Goal: Task Accomplishment & Management: Use online tool/utility

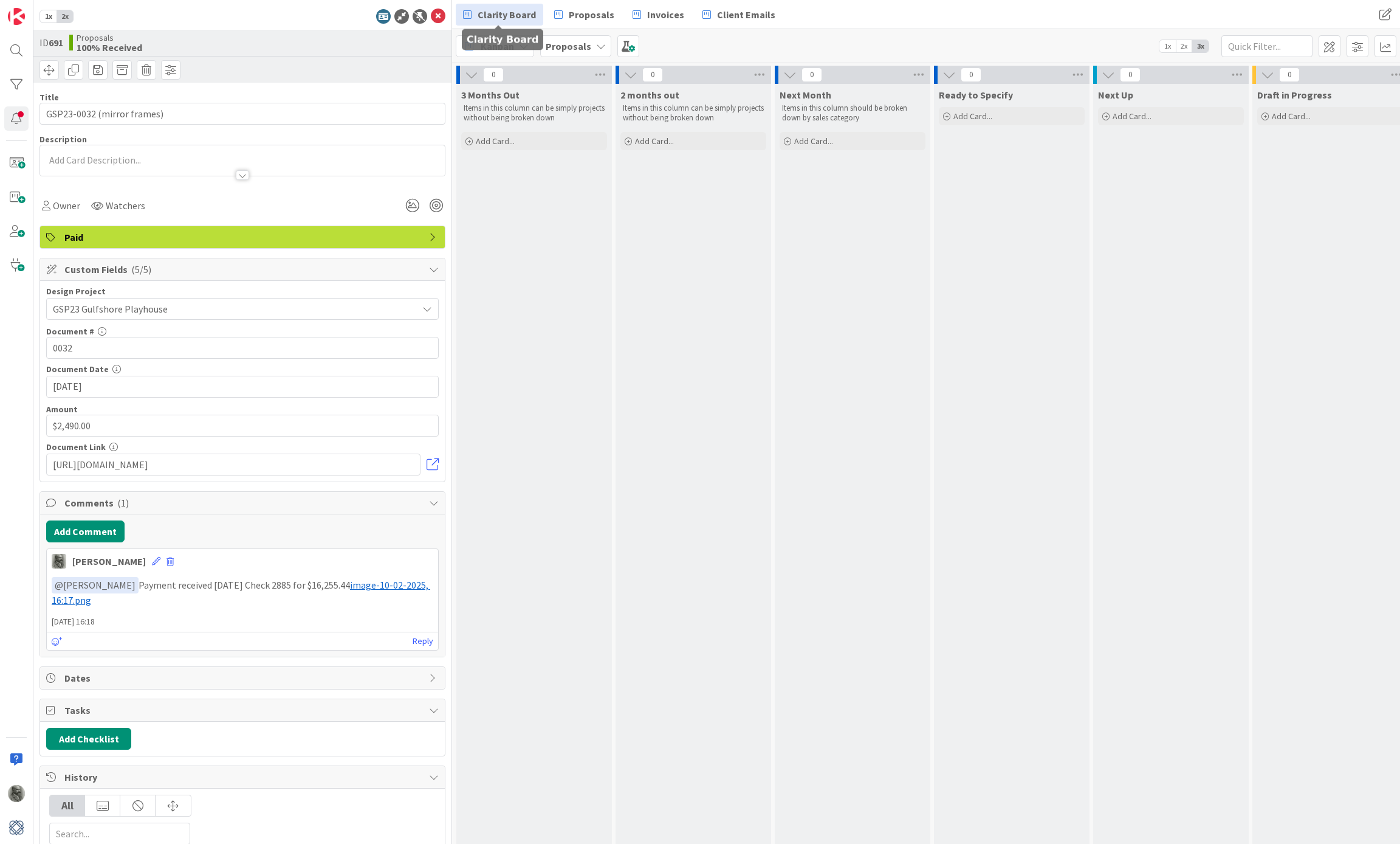
click at [497, 14] on span "Clarity Board" at bounding box center [506, 14] width 58 height 14
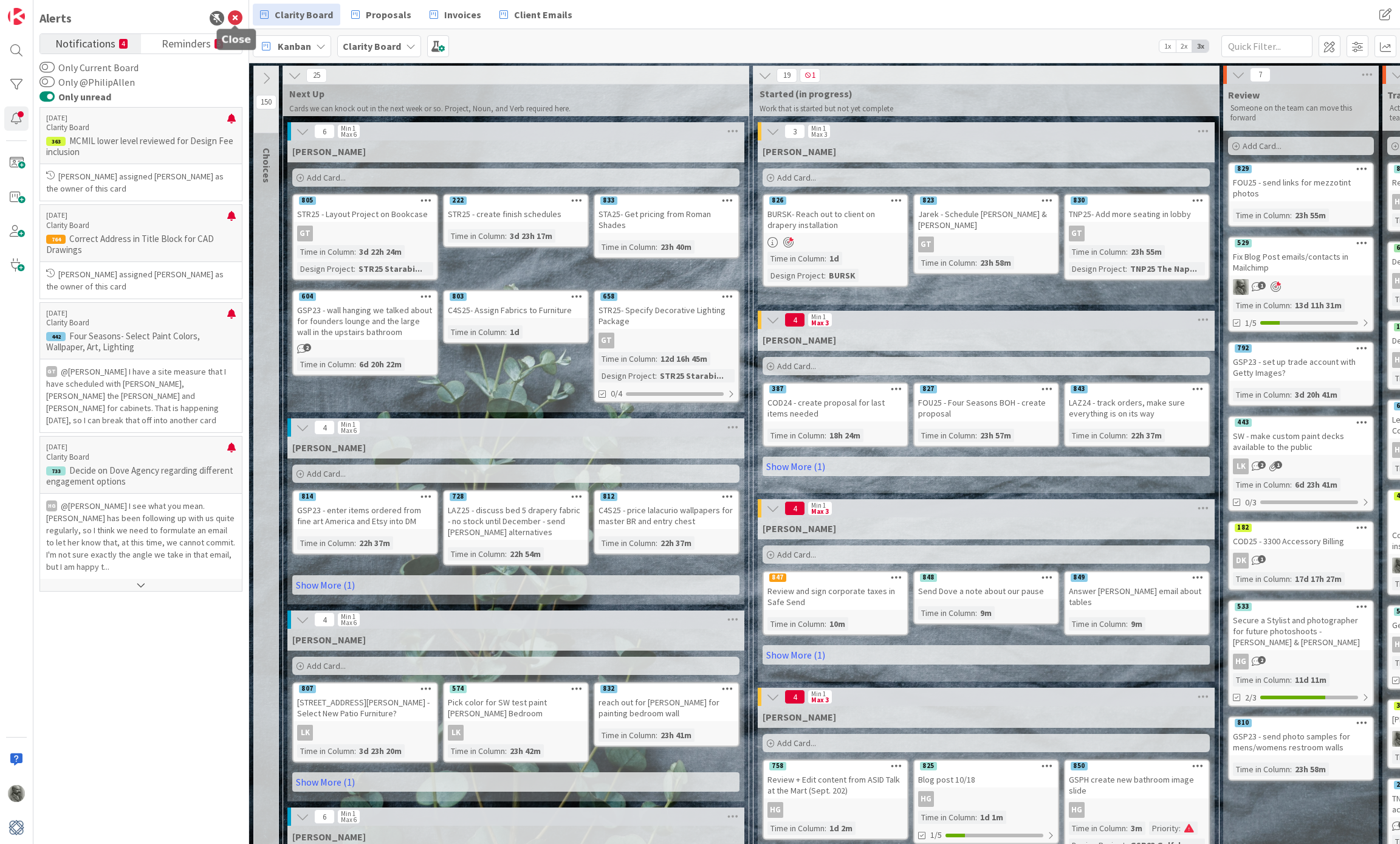
click at [237, 16] on icon at bounding box center [235, 19] width 14 height 14
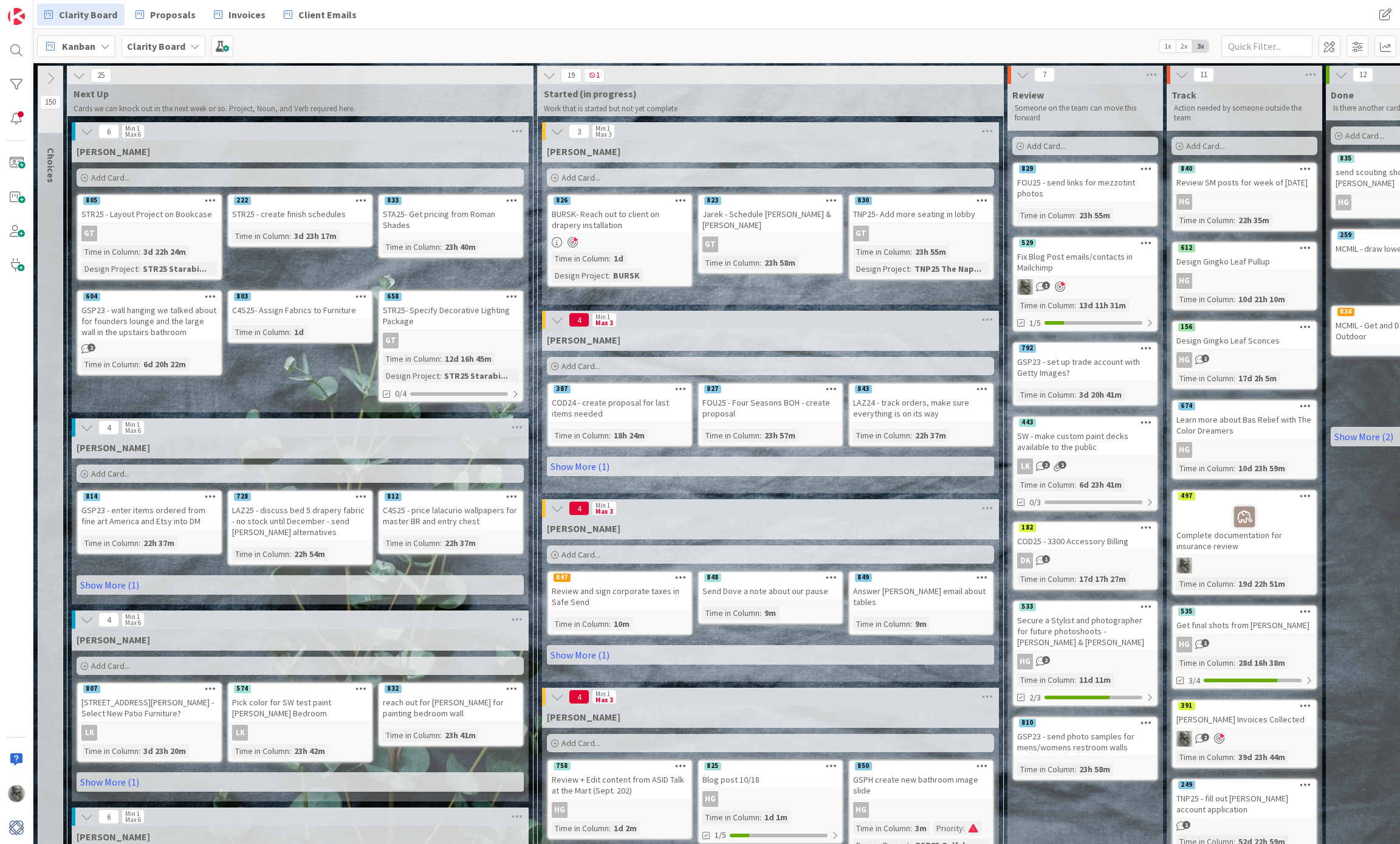
click at [50, 78] on icon at bounding box center [50, 78] width 14 height 14
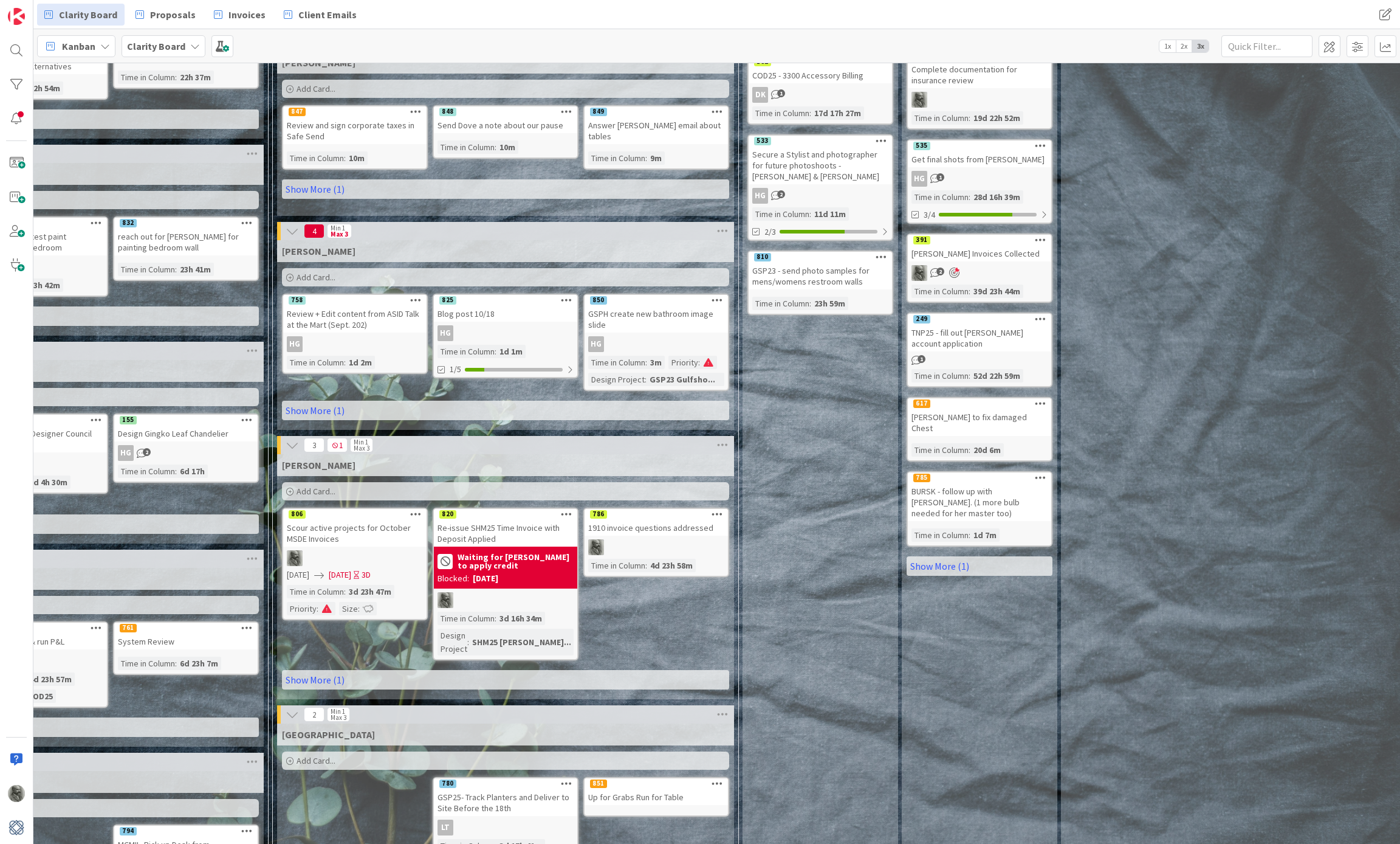
scroll to position [479, 1017]
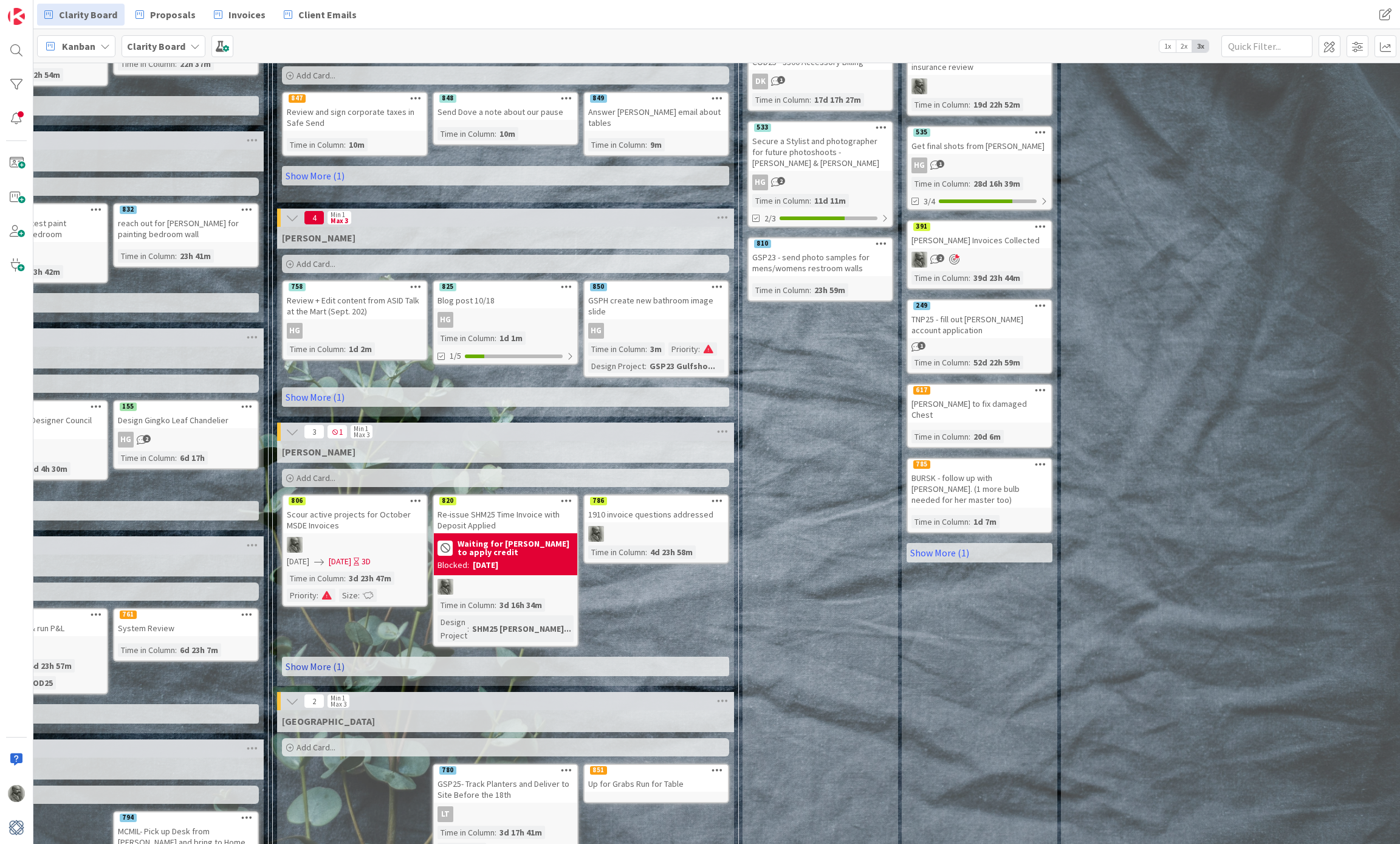
click at [306, 656] on link "Show More (1)" at bounding box center [506, 666] width 448 height 19
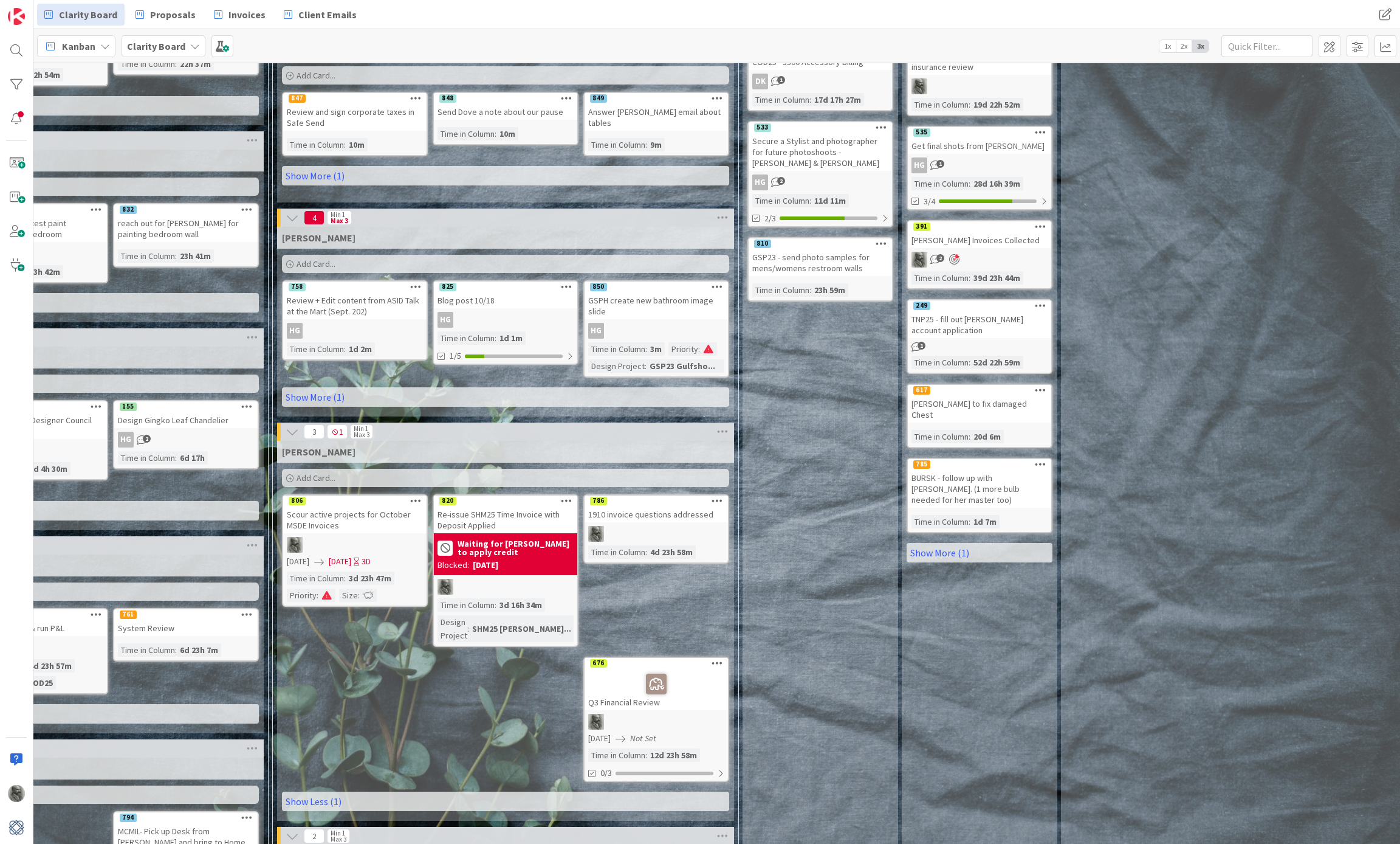
click at [308, 472] on span "Add Card..." at bounding box center [316, 478] width 39 height 11
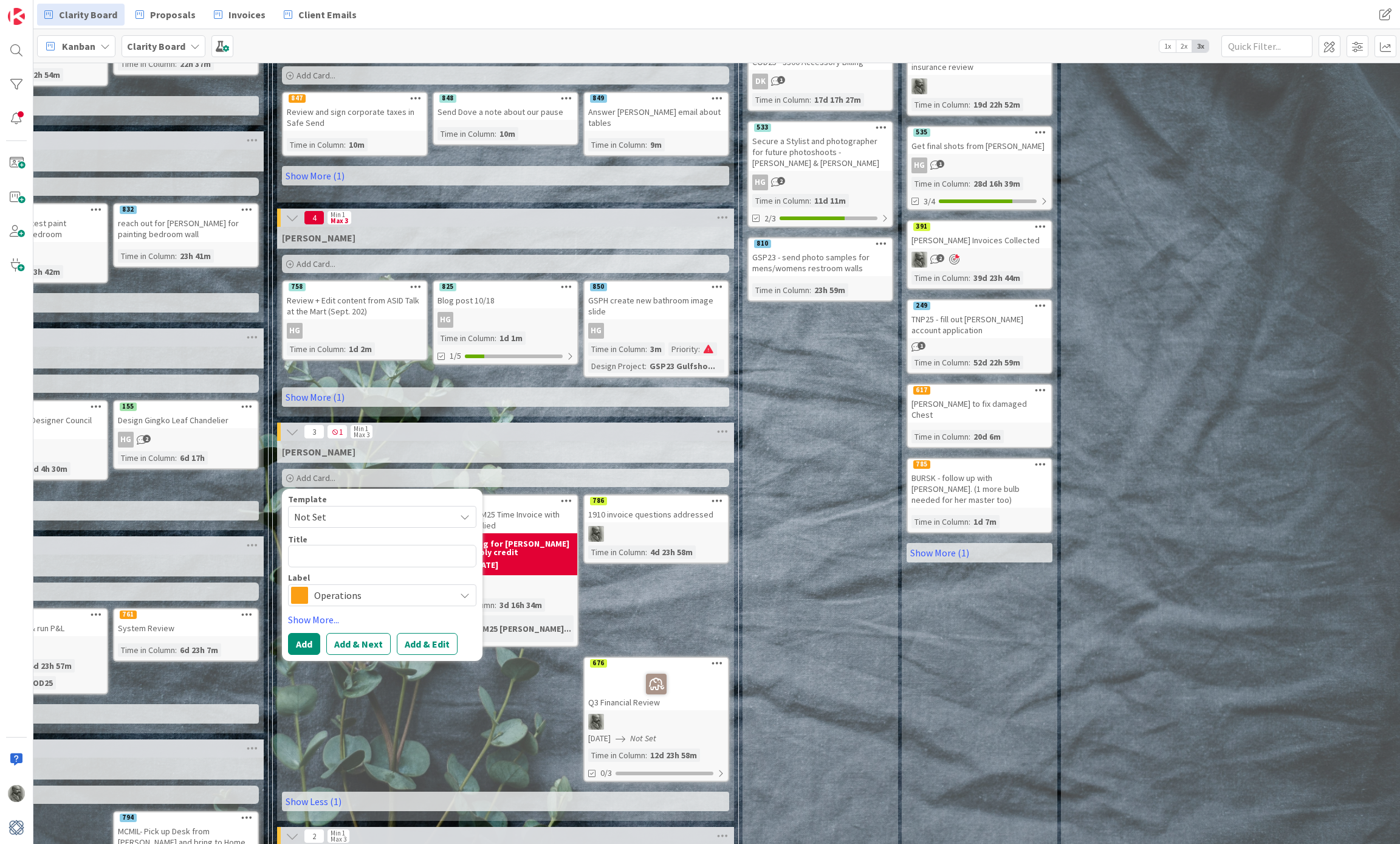
type textarea "x"
type textarea "R"
type textarea "x"
type textarea "Re"
type textarea "x"
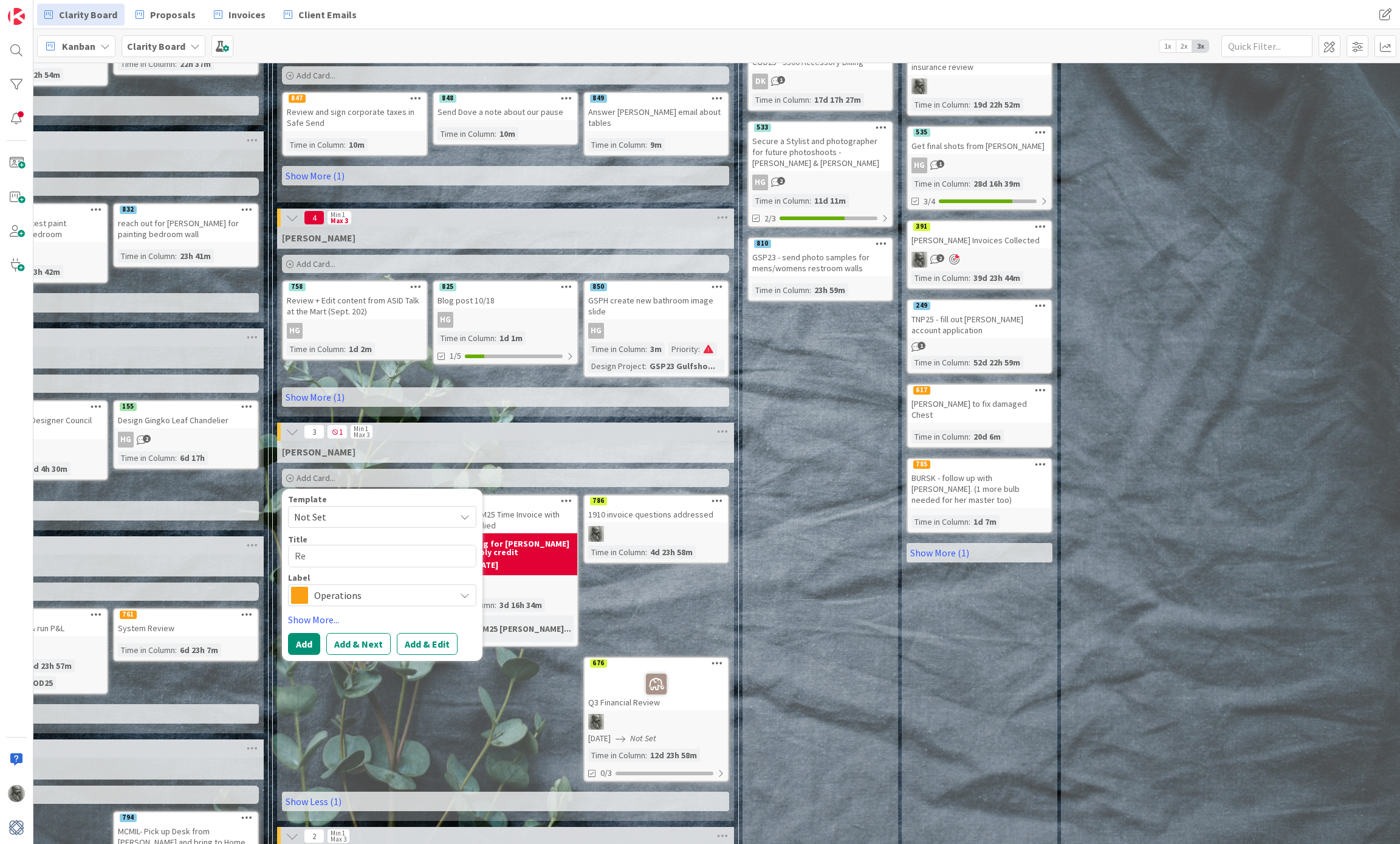
type textarea "Res"
type textarea "x"
type textarea "Rese"
type textarea "x"
type textarea "Resea"
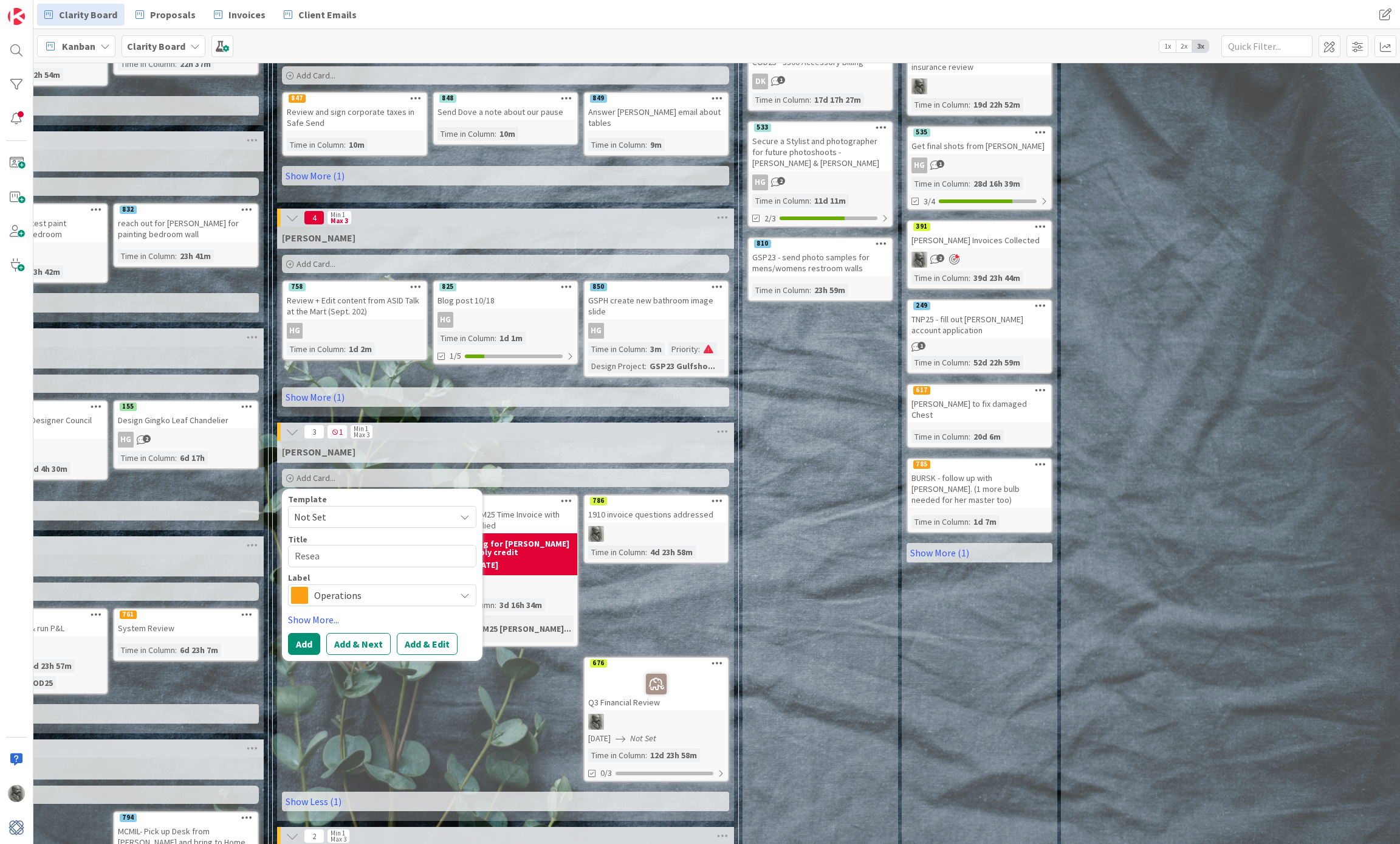
type textarea "x"
type textarea "Resear"
type textarea "x"
type textarea "Researc"
type textarea "x"
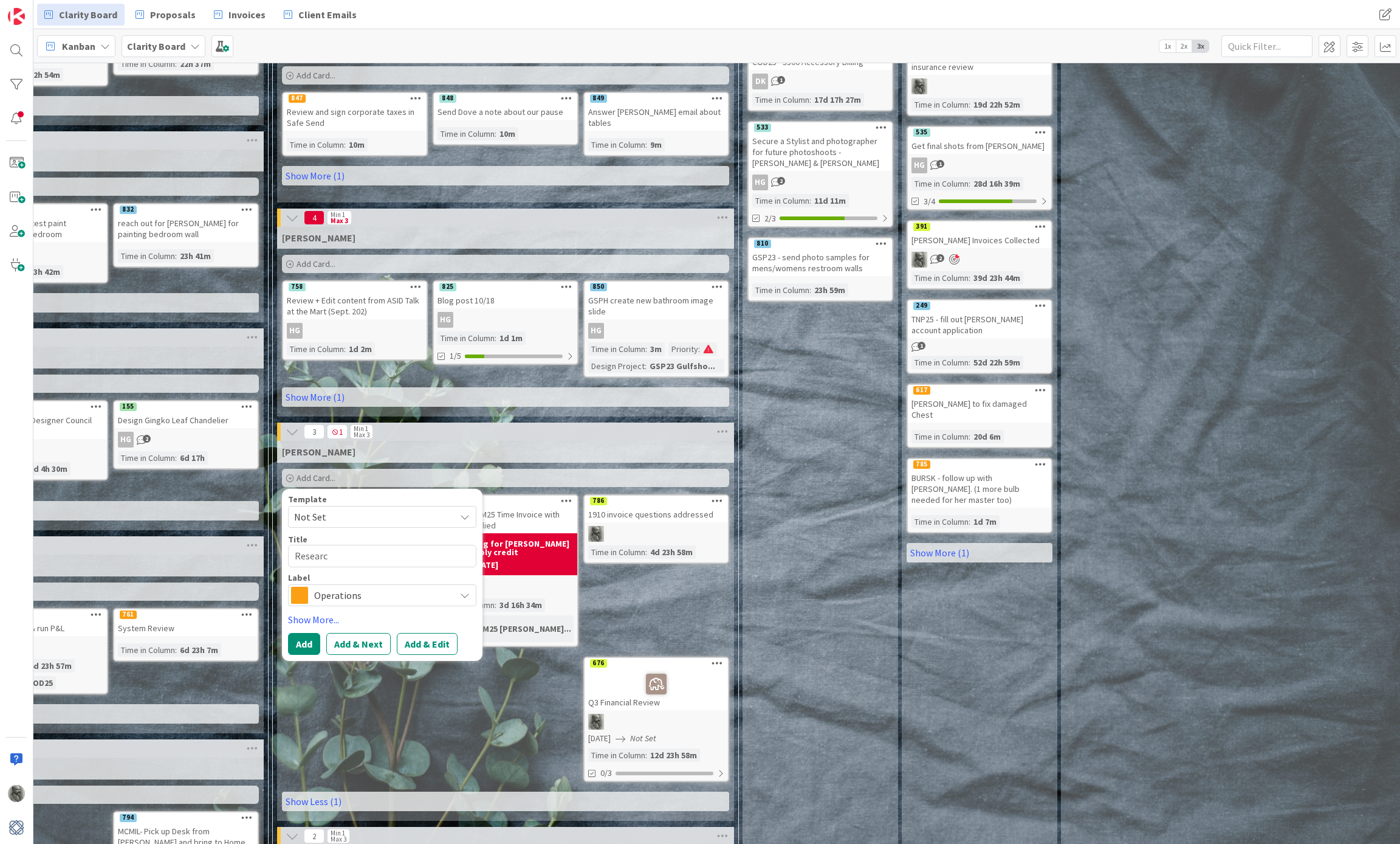
type textarea "Research"
type textarea "x"
type textarea "Research"
type textarea "x"
type textarea "Research W"
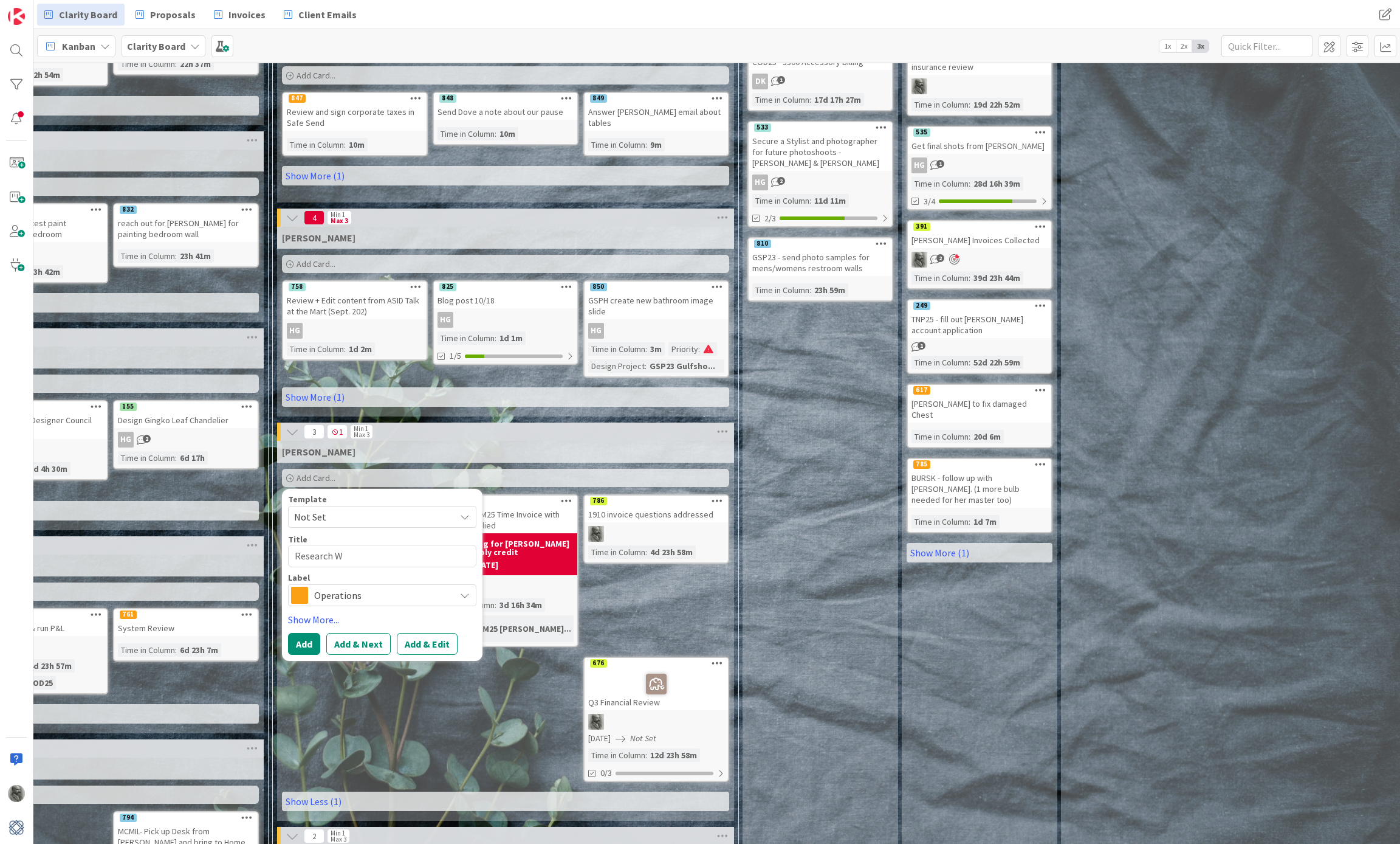
type textarea "x"
type textarea "Research WO"
type textarea "x"
type textarea "Research WOO"
type textarea "x"
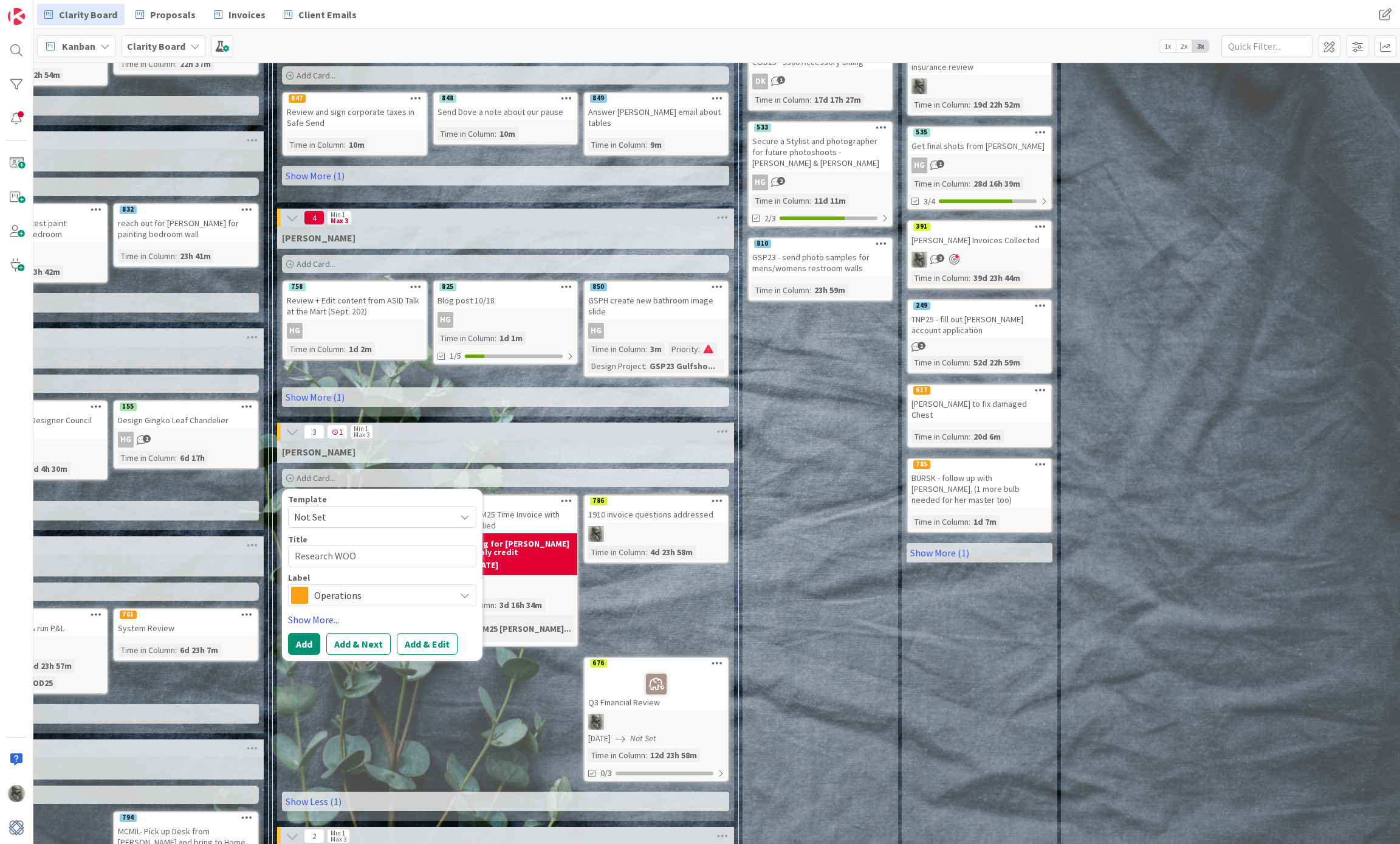
type textarea "Research WOO2"
type textarea "x"
type textarea "Research WOO23"
type textarea "x"
type textarea "Research WOO23"
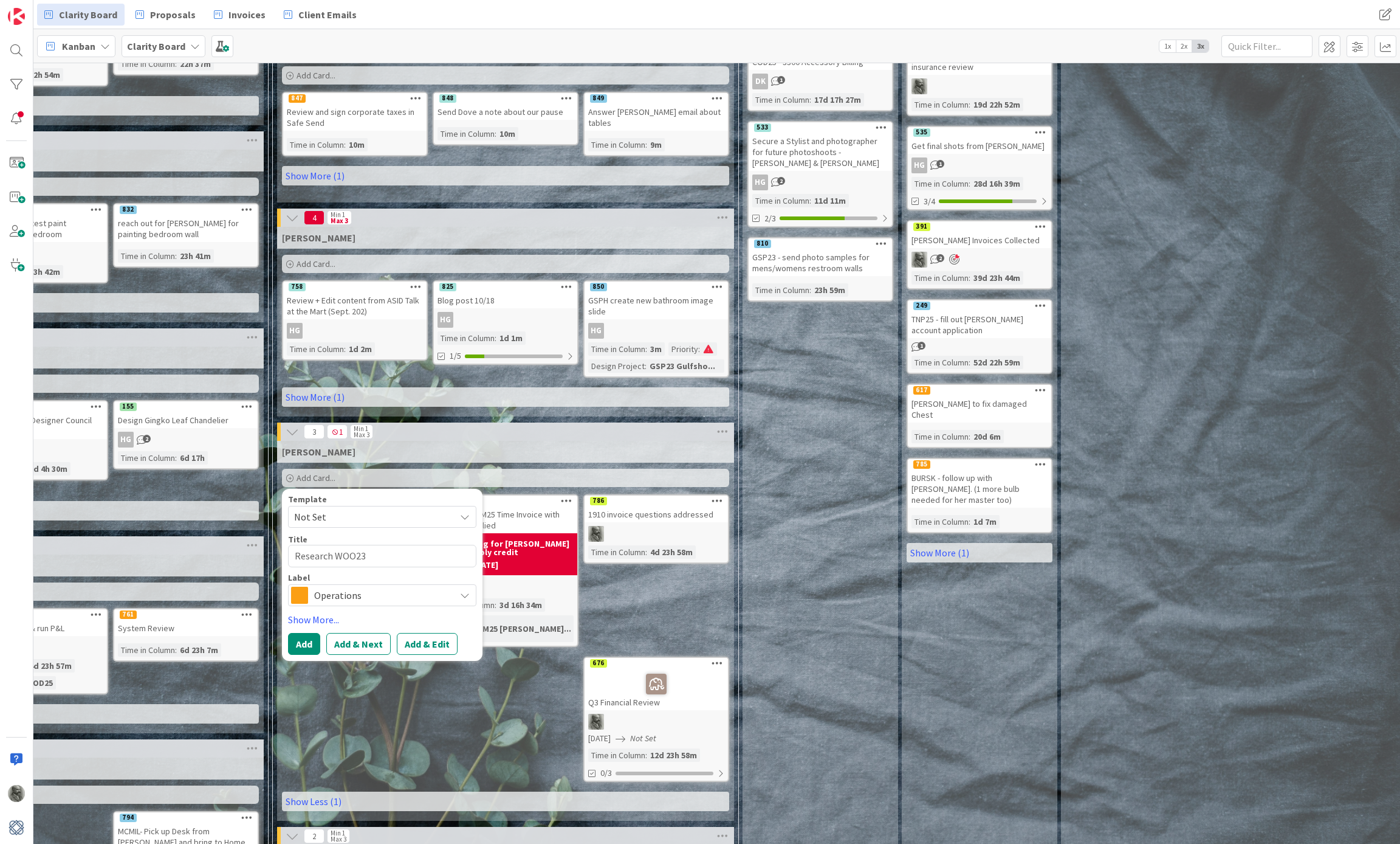
type textarea "x"
type textarea "Research WOO23 A"
type textarea "x"
type textarea "Research WOO23 Ac"
type textarea "x"
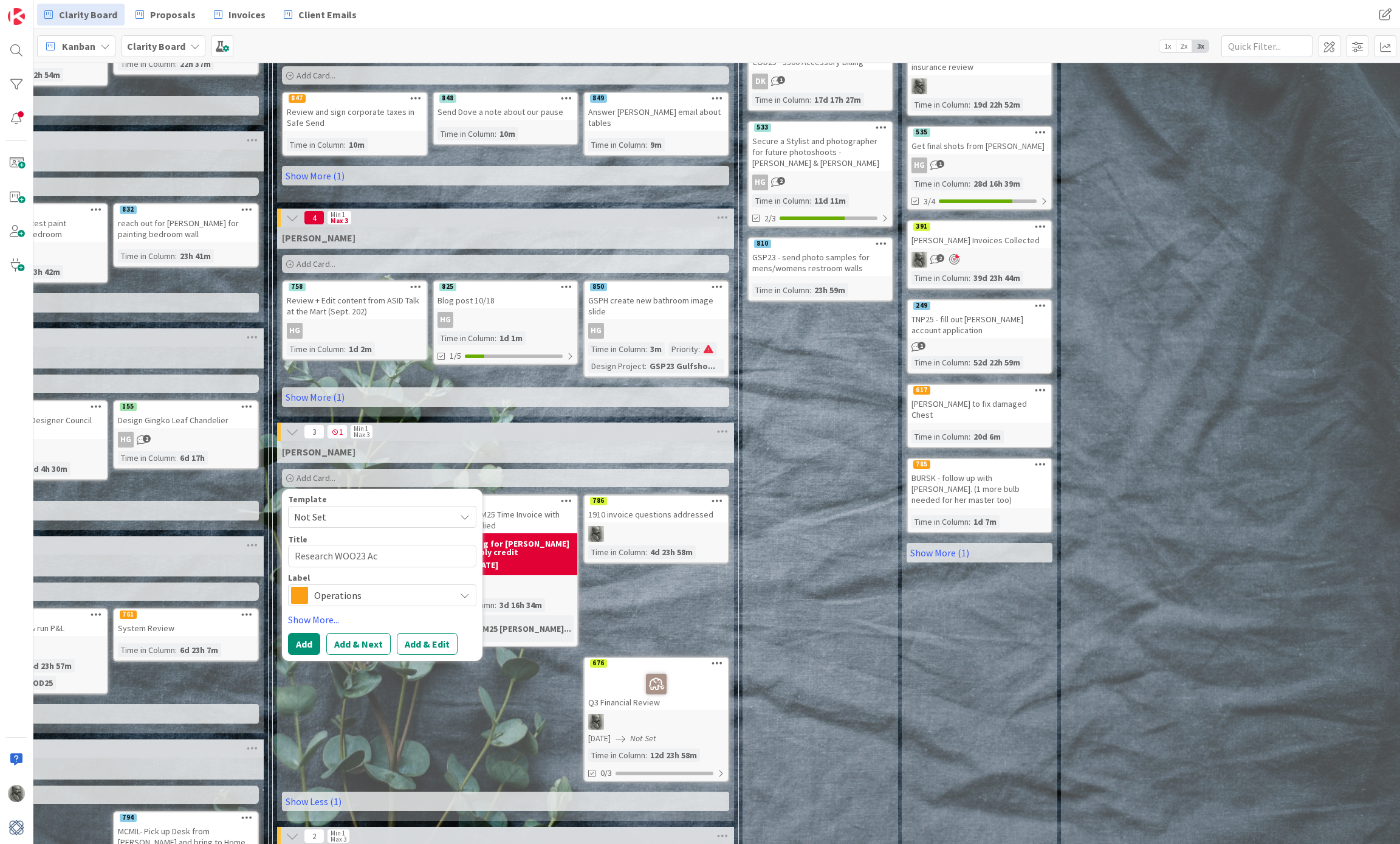
type textarea "Research WOO23 Acc"
type textarea "x"
type textarea "Research WOO23 Acco"
type textarea "x"
type textarea "Research WOO23 Accou"
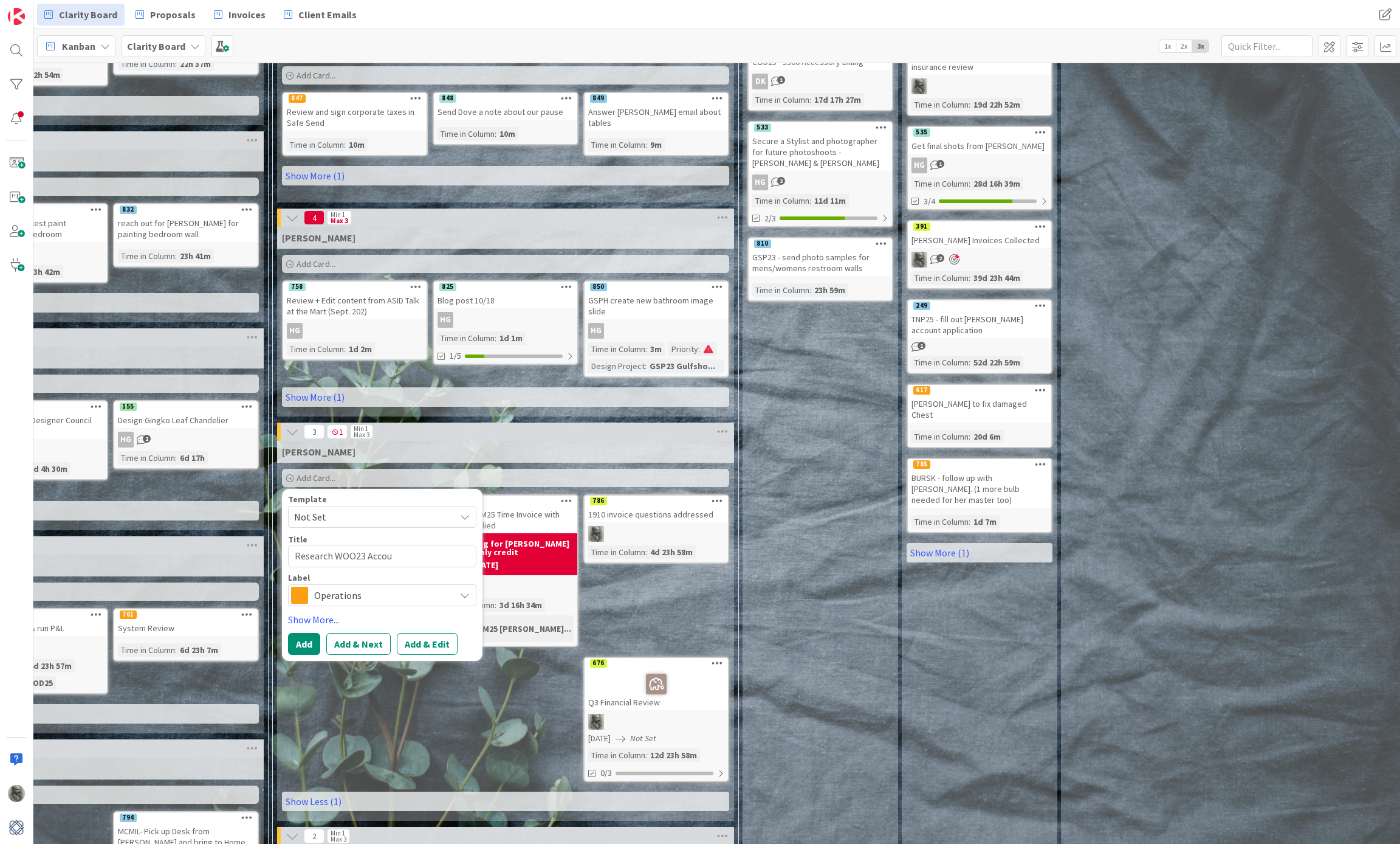
type textarea "x"
type textarea "Research WOO23 Accoun"
type textarea "x"
type textarea "Research WOO23 Account"
click at [332, 587] on span "Operations" at bounding box center [382, 594] width 135 height 17
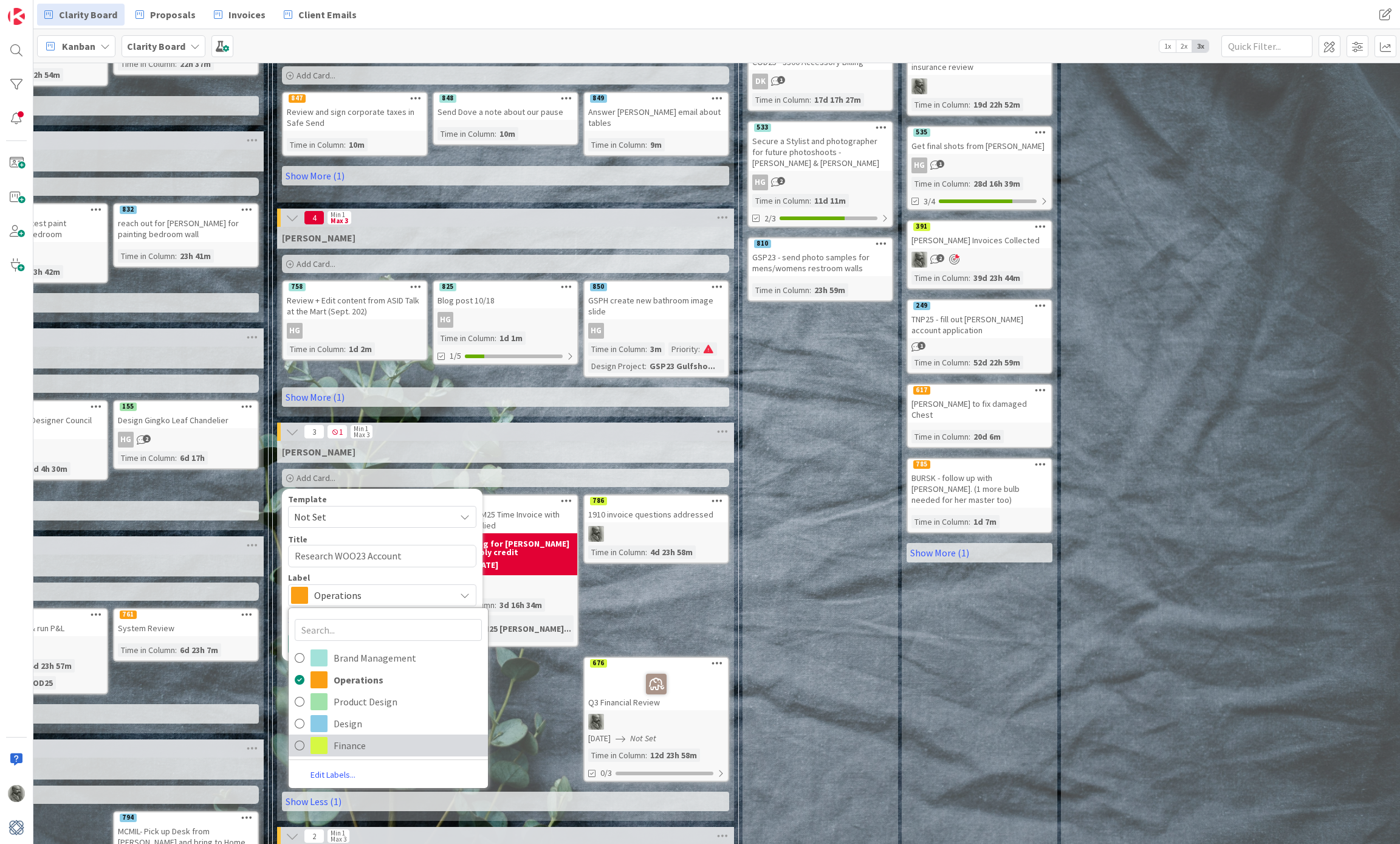
click at [338, 744] on span "Finance" at bounding box center [407, 745] width 148 height 19
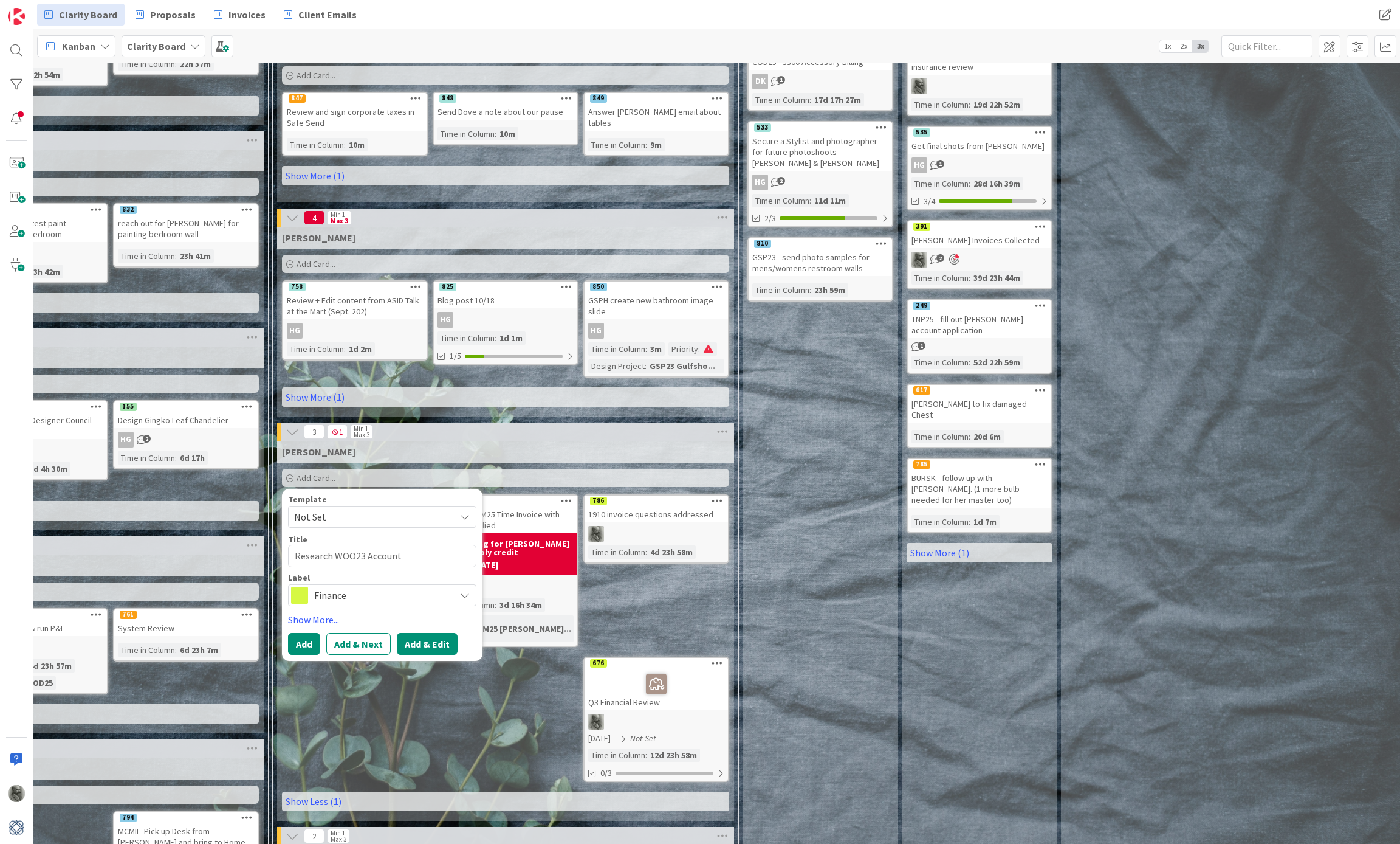
click at [425, 644] on button "Add & Edit" at bounding box center [427, 643] width 60 height 22
type textarea "x"
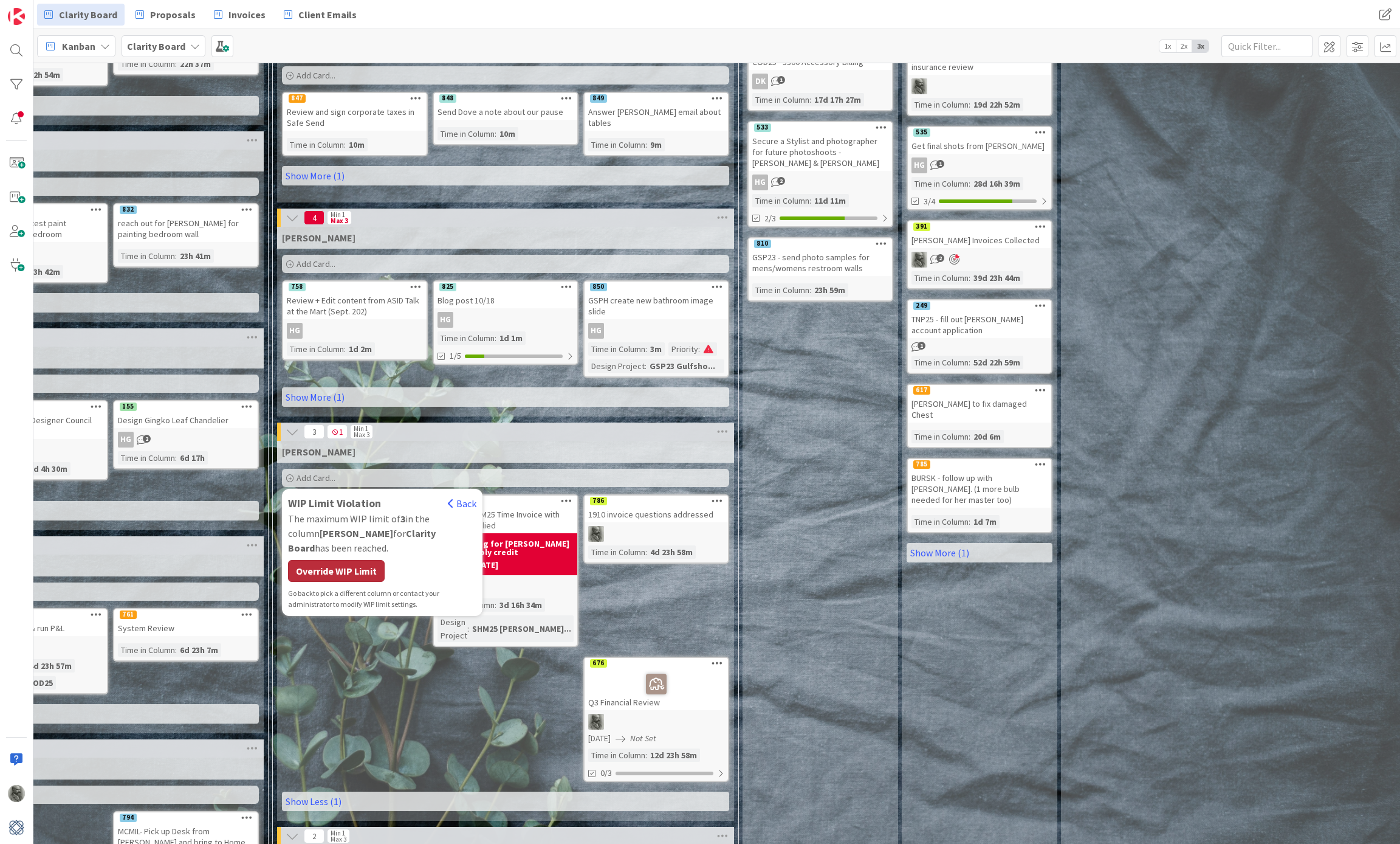
click at [357, 560] on div "Override WIP Limit" at bounding box center [337, 570] width 97 height 22
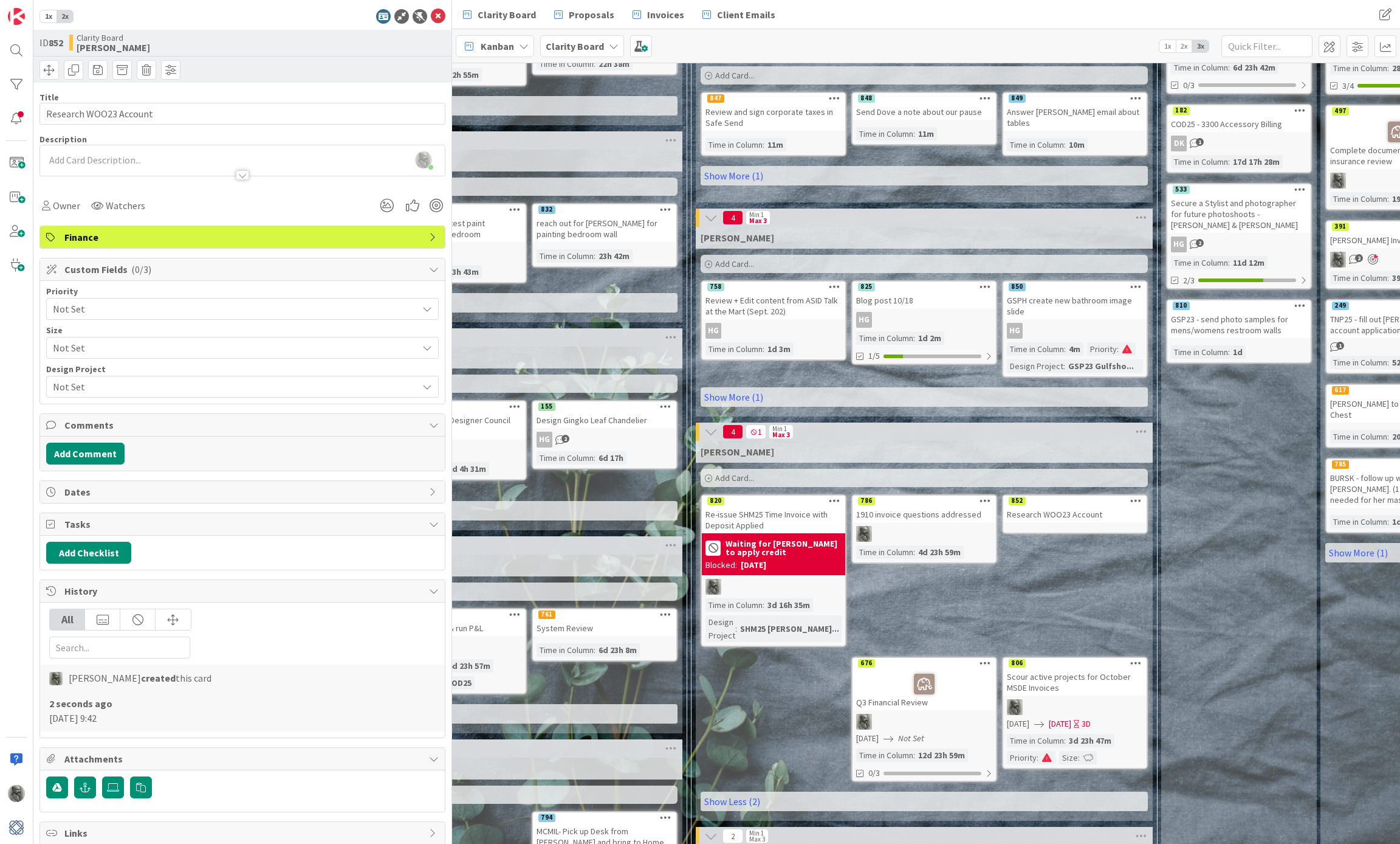
click at [274, 308] on span "Not Set" at bounding box center [232, 308] width 358 height 17
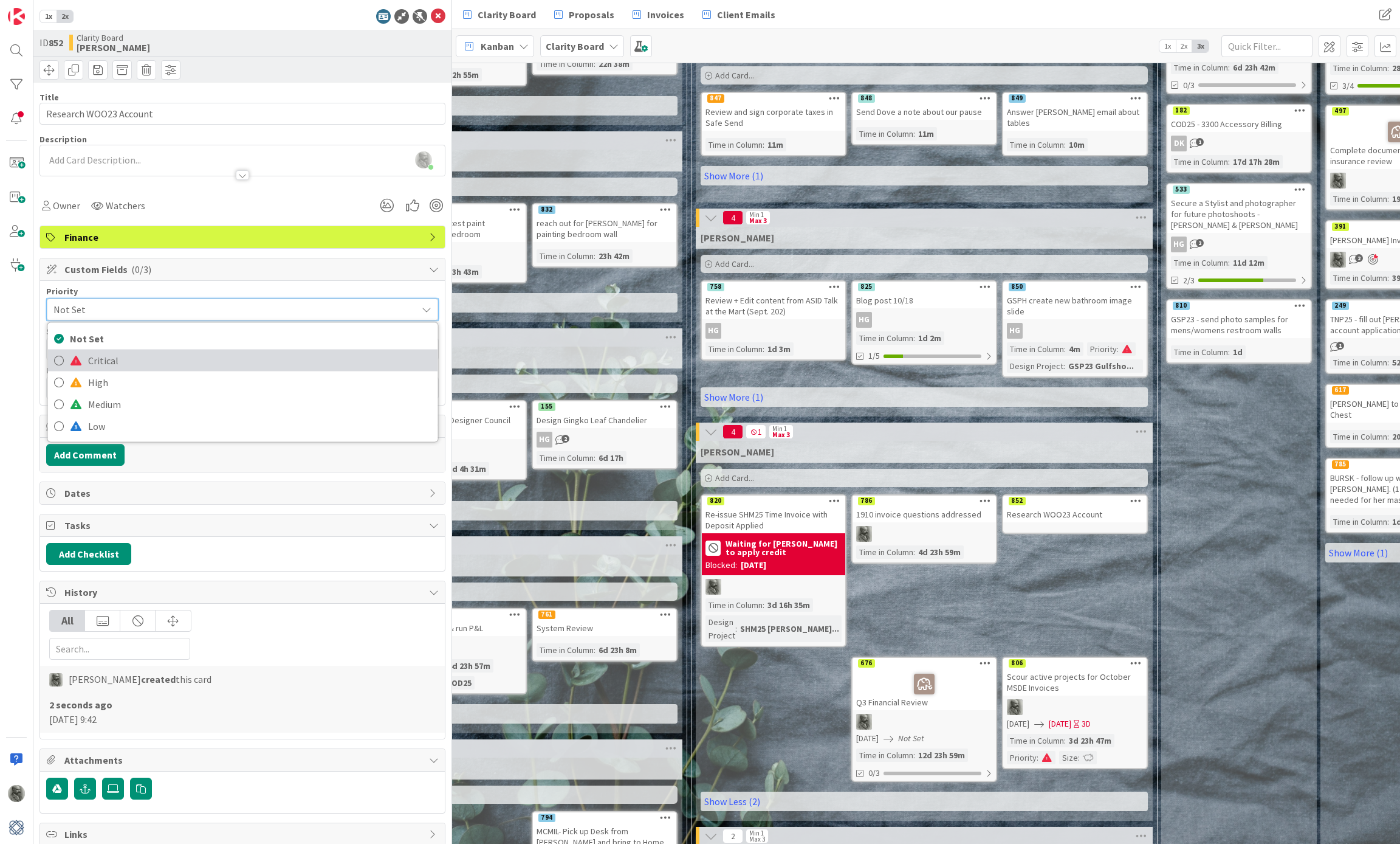
click at [214, 351] on span "Critical" at bounding box center [259, 360] width 344 height 19
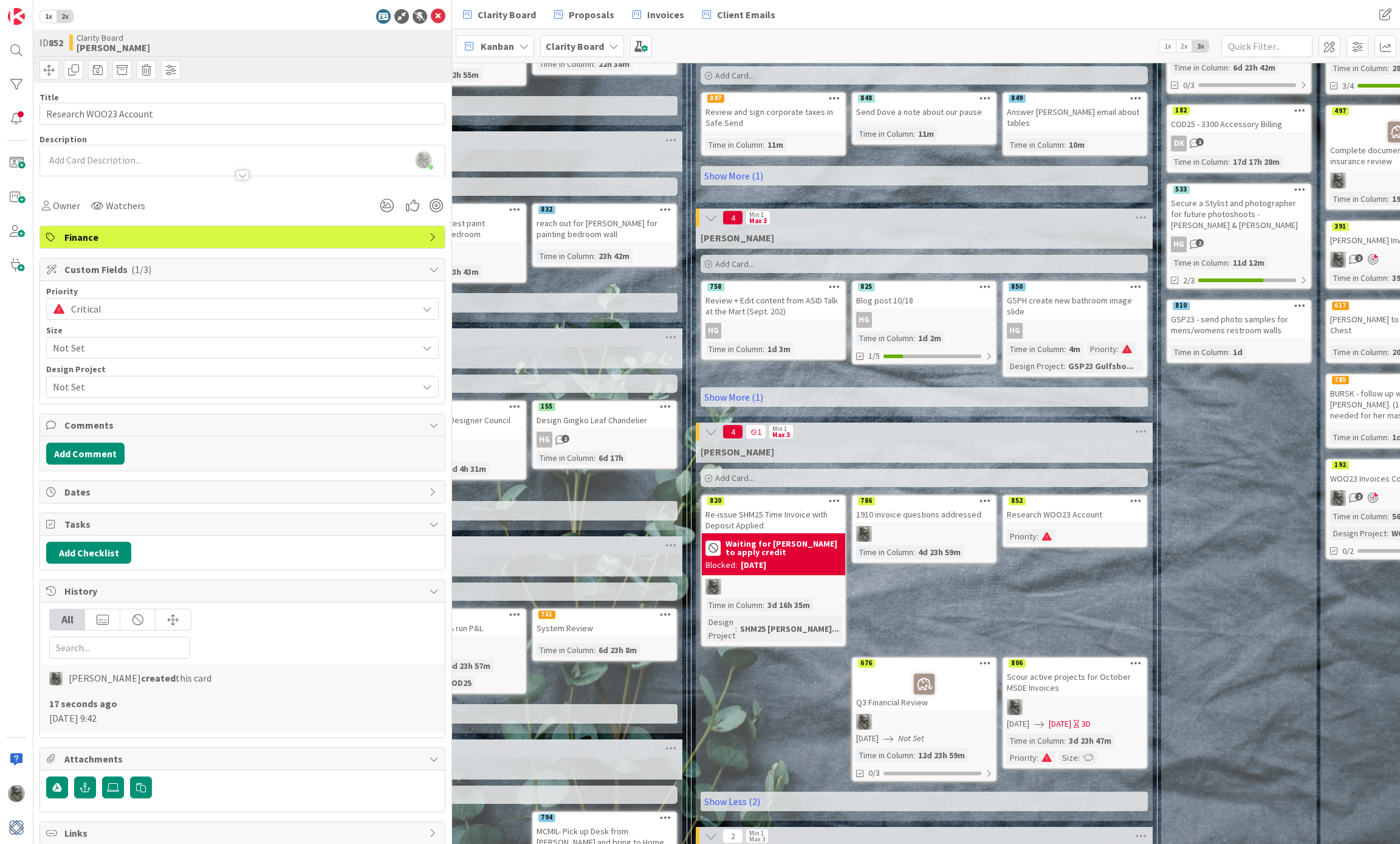
click at [214, 351] on span "Not Set" at bounding box center [232, 347] width 358 height 17
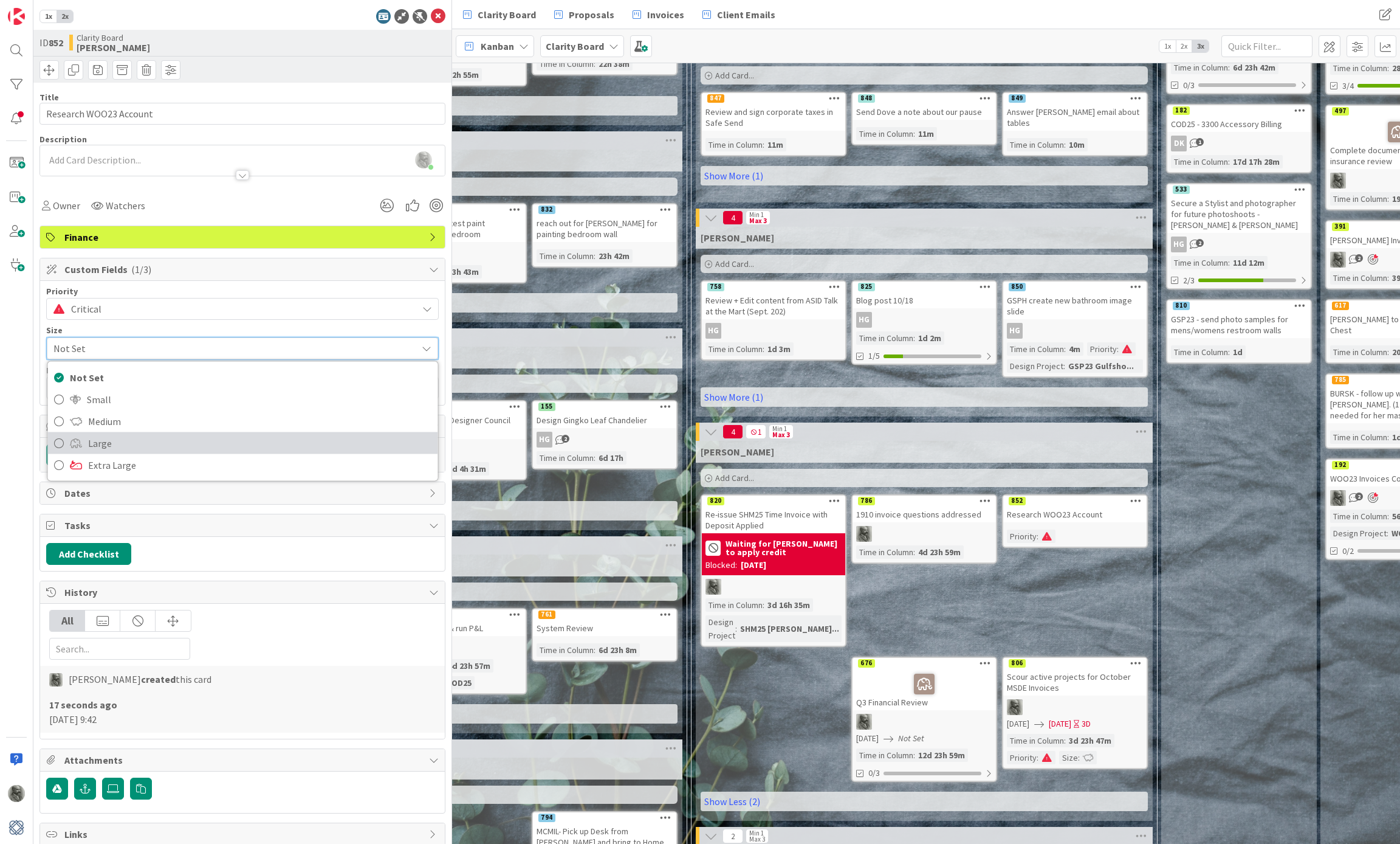
click at [171, 440] on span "Large" at bounding box center [259, 443] width 344 height 19
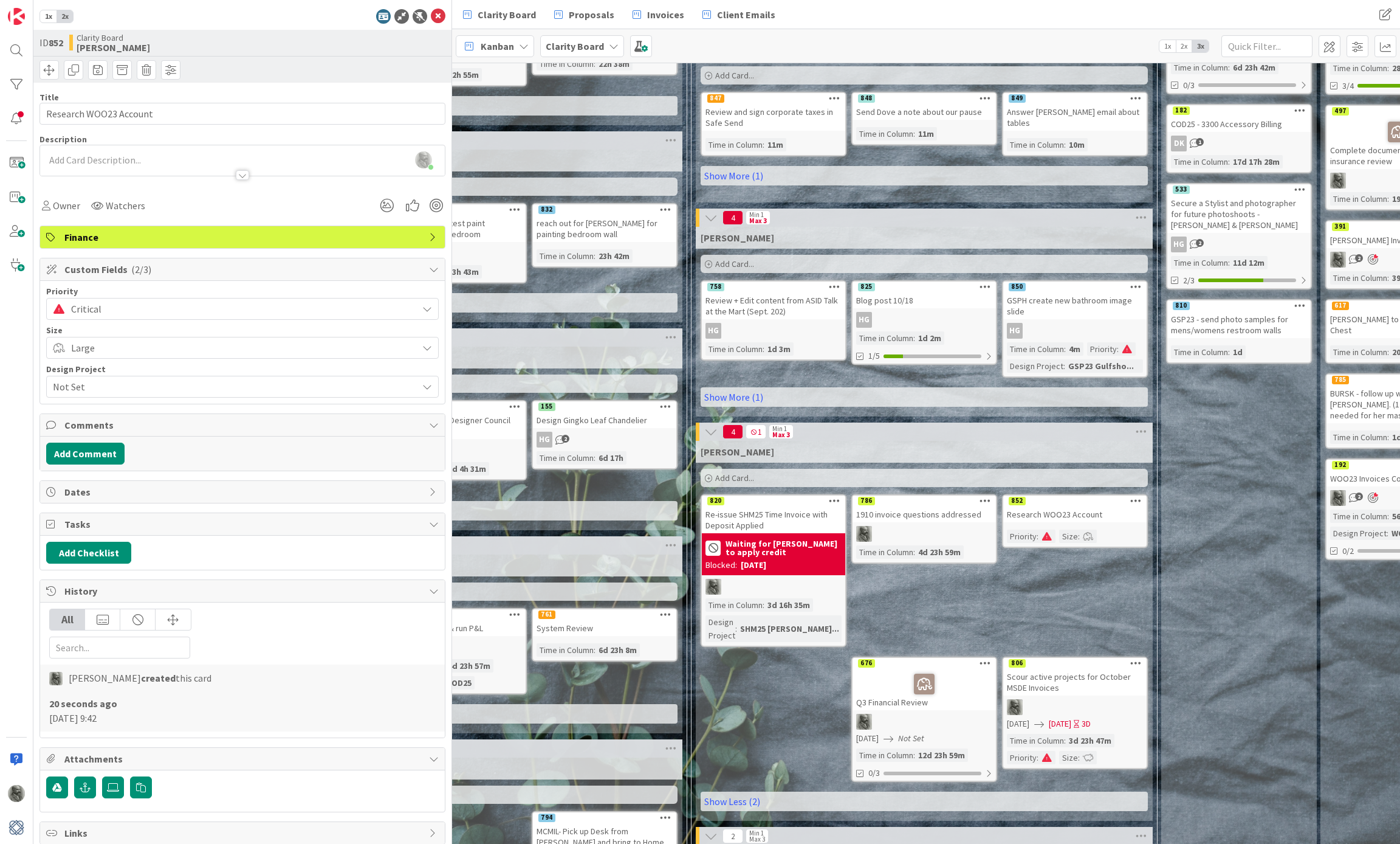
click at [167, 385] on span "Not Set" at bounding box center [232, 386] width 358 height 17
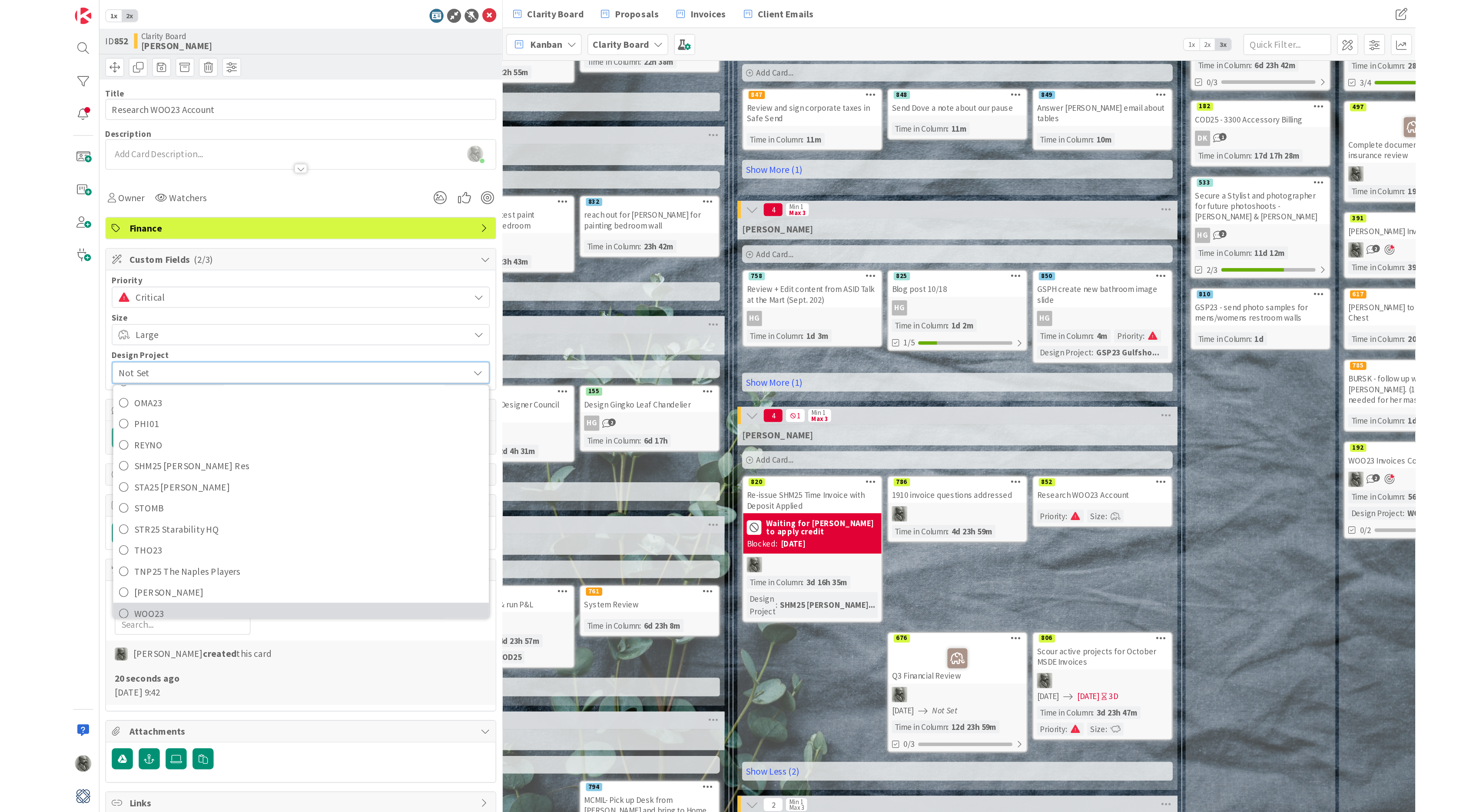
scroll to position [350, 0]
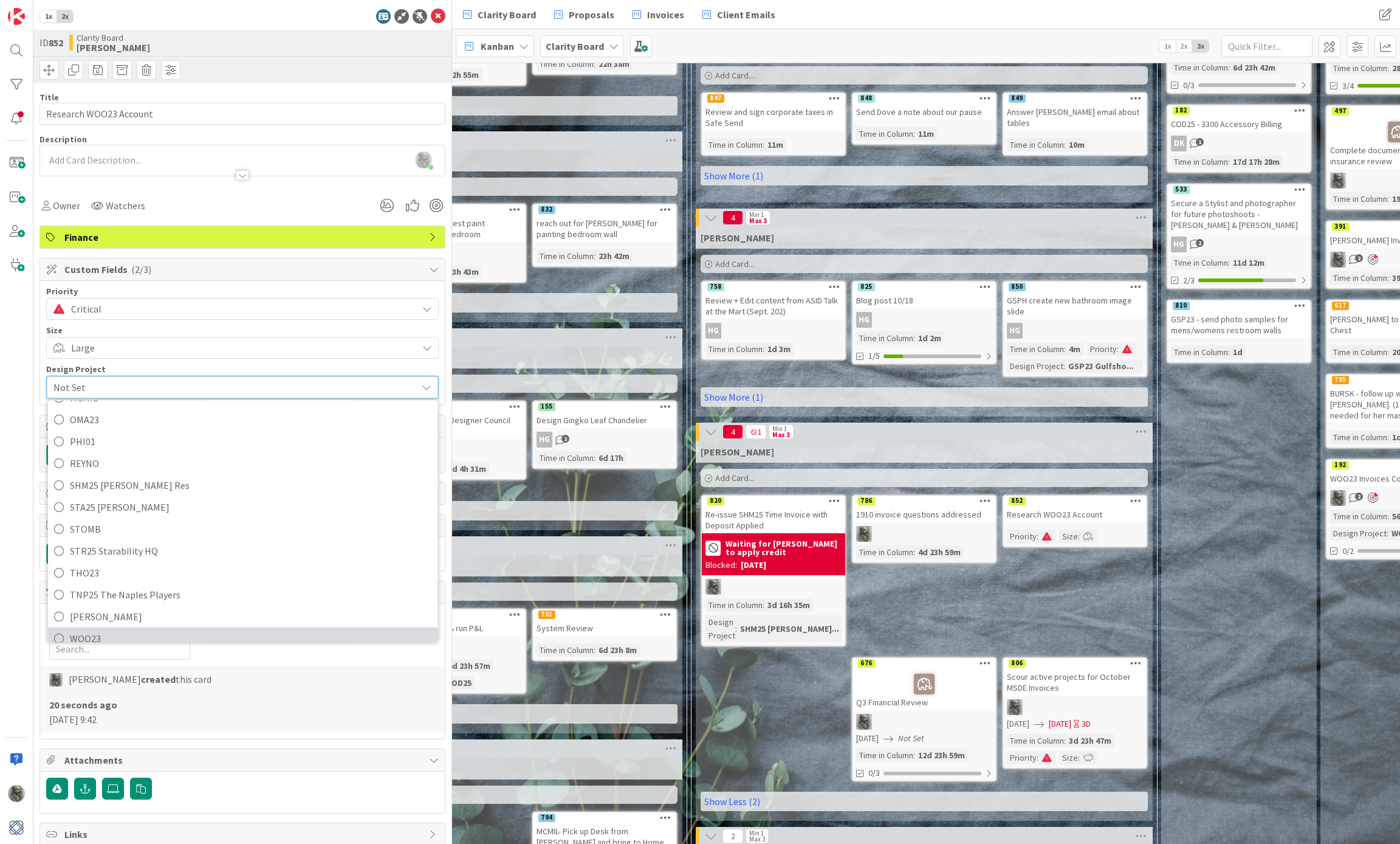
click at [112, 630] on span "WOO23" at bounding box center [251, 639] width 362 height 19
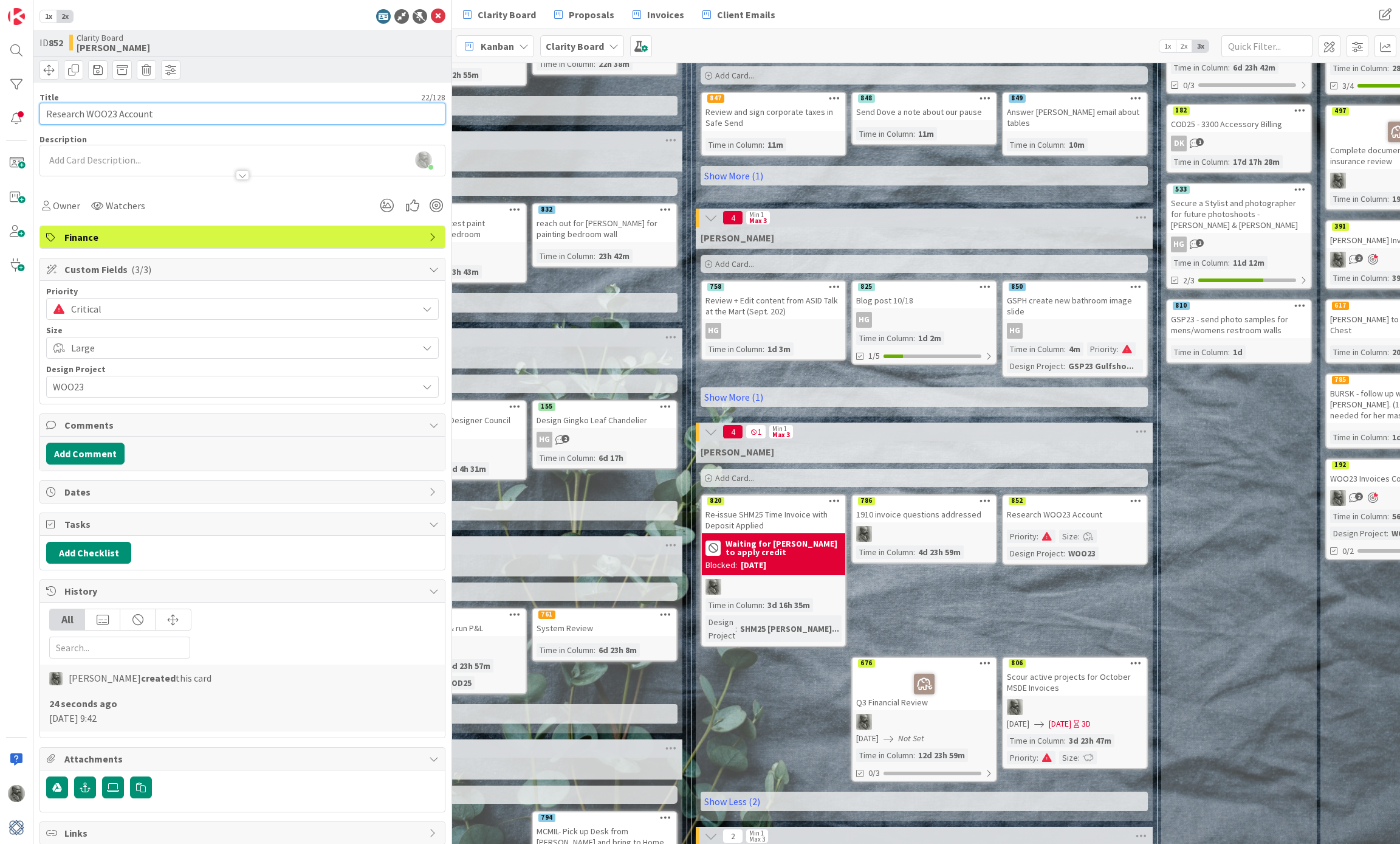
click at [181, 113] on input "Research WOO23 Account" at bounding box center [242, 114] width 406 height 22
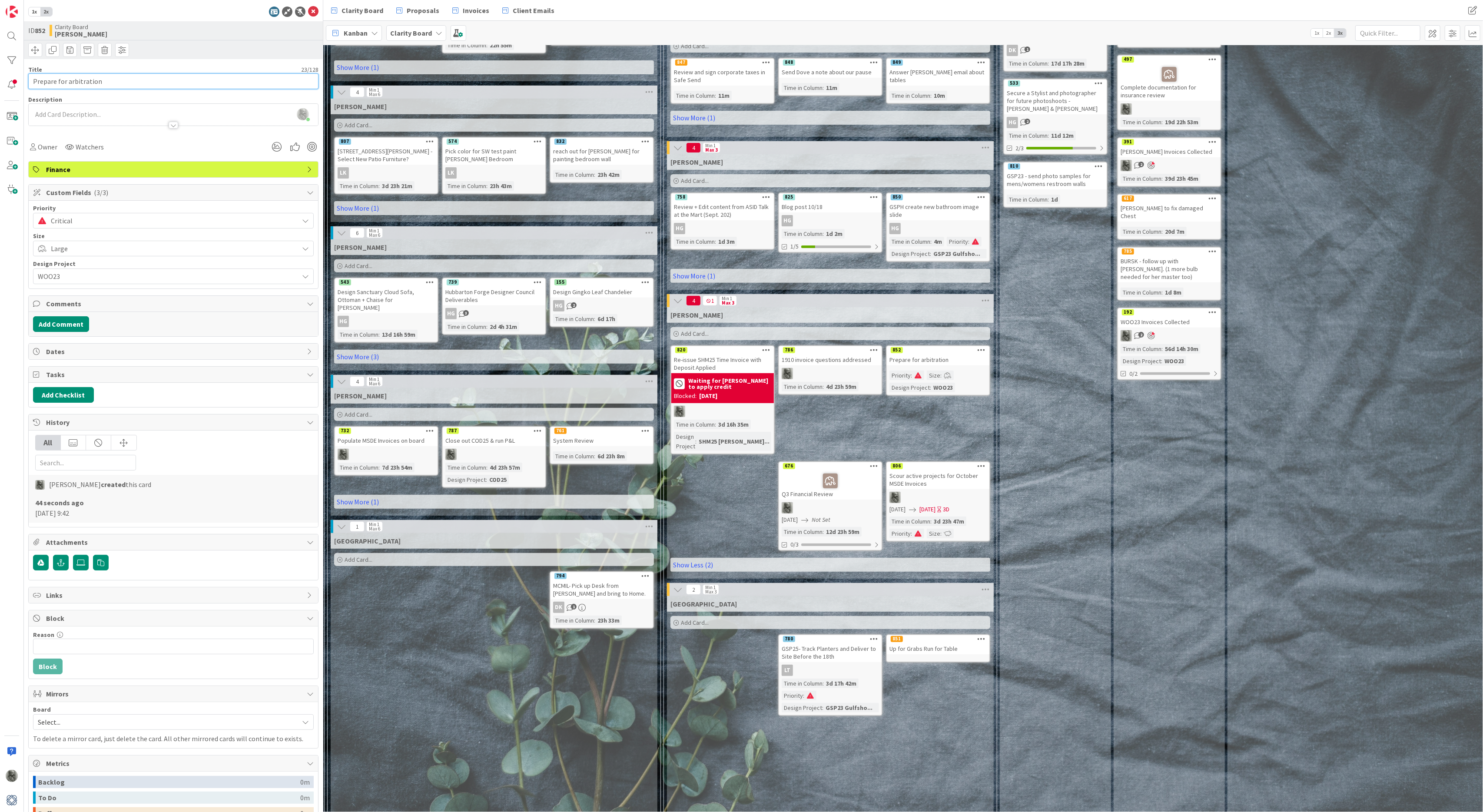
scroll to position [350, 557]
type input "Prepare for arbitration"
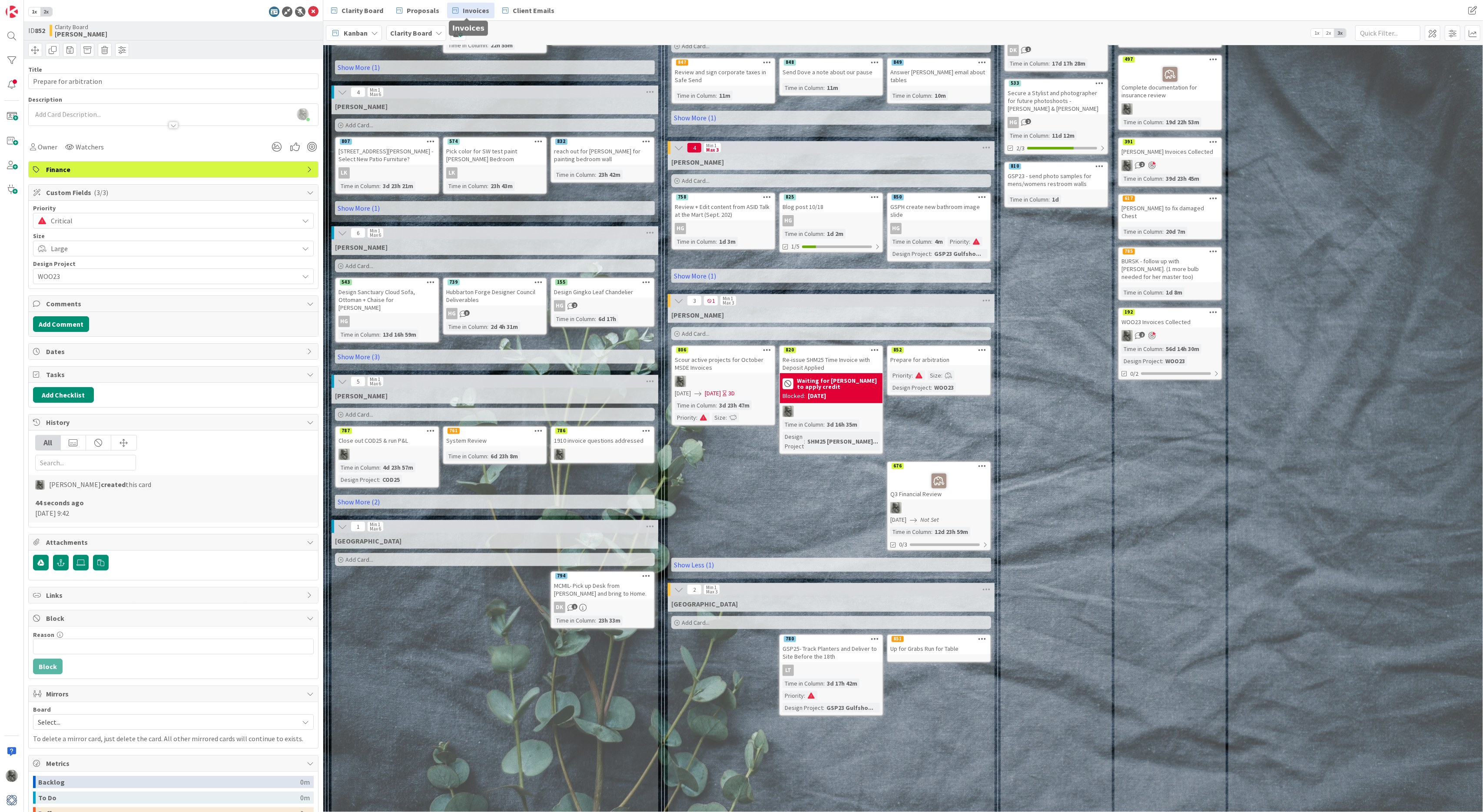
click at [463, 12] on span "Invoices" at bounding box center [476, 10] width 26 height 10
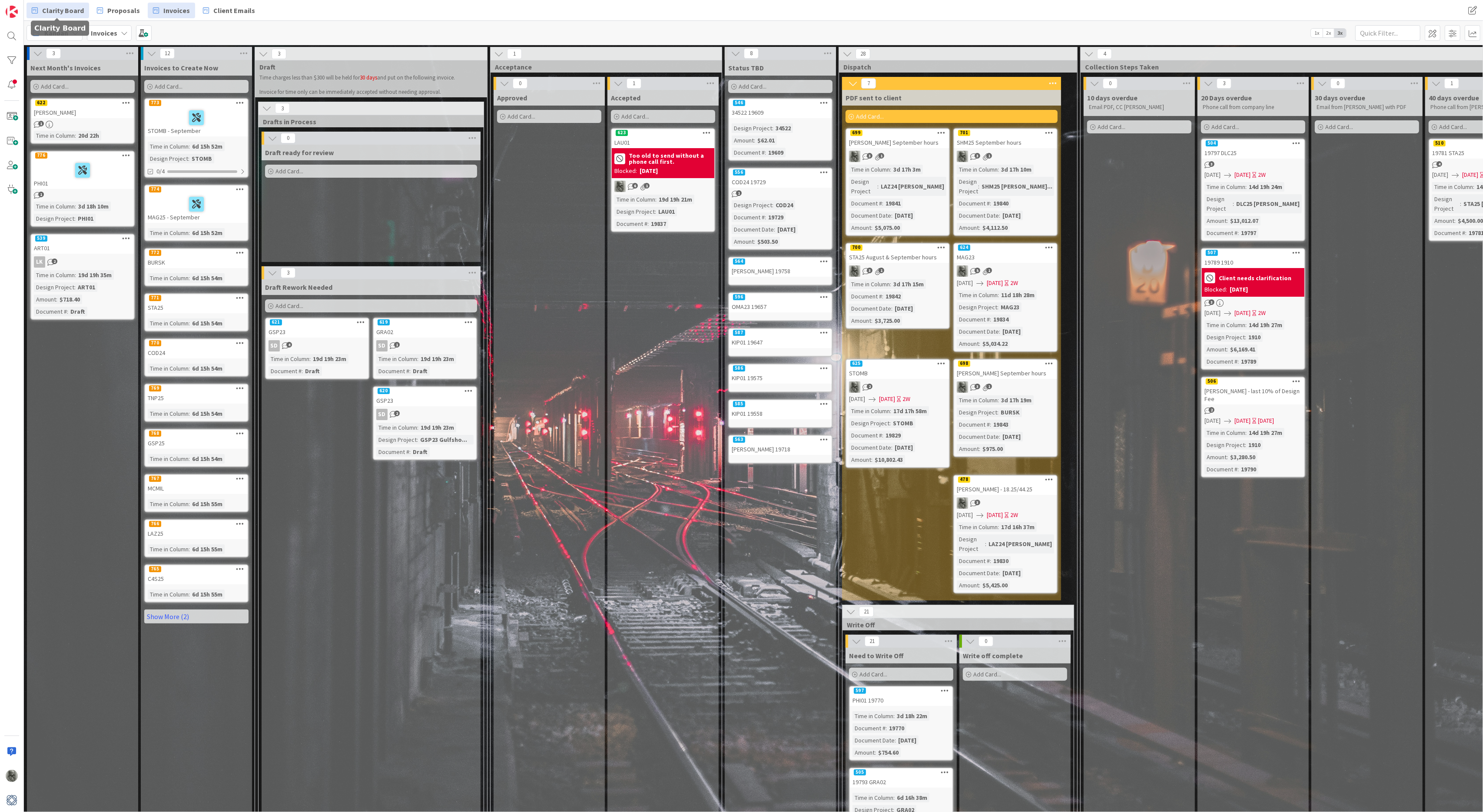
click at [58, 9] on span "Clarity Board" at bounding box center [63, 10] width 41 height 10
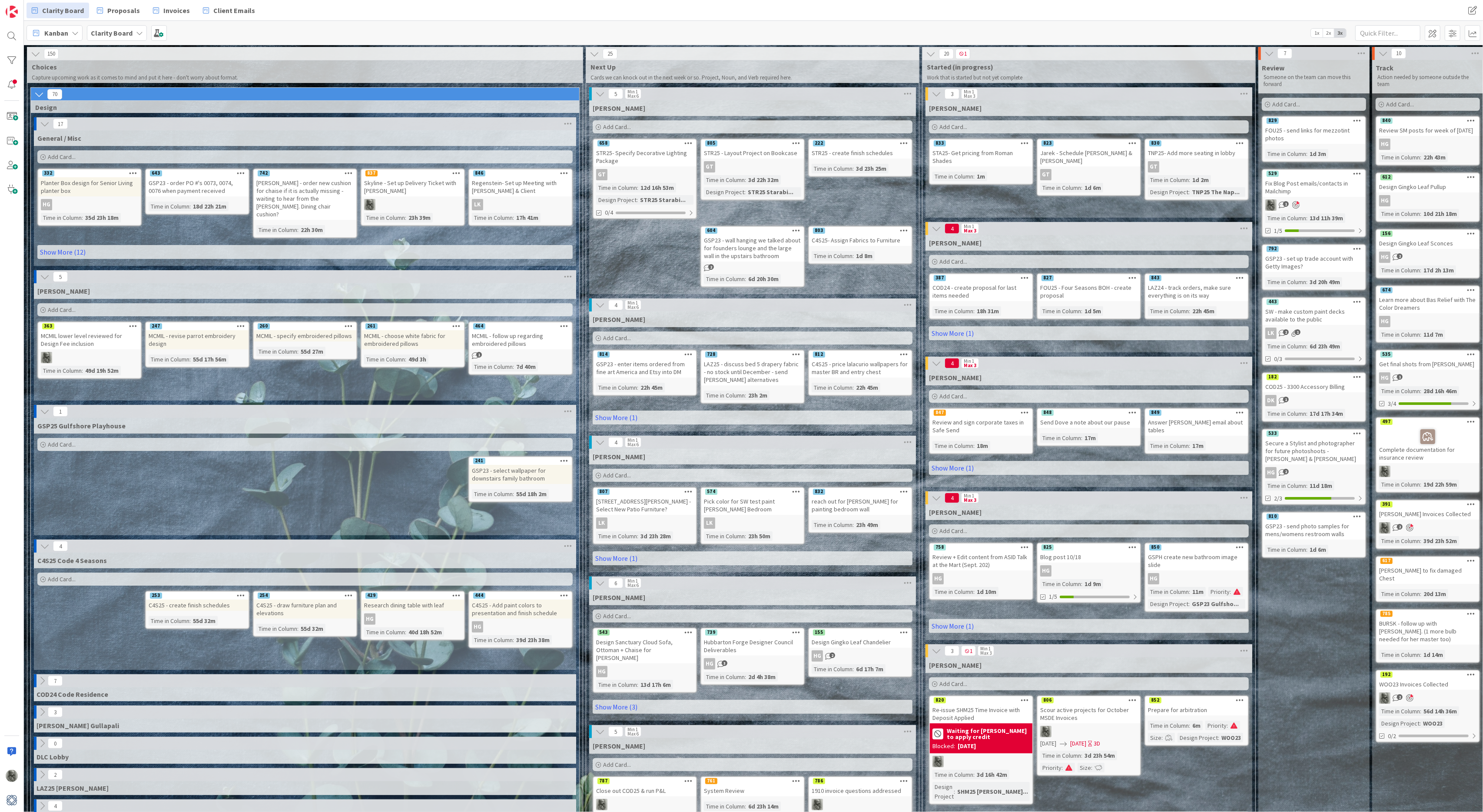
click at [33, 54] on icon at bounding box center [36, 54] width 10 height 10
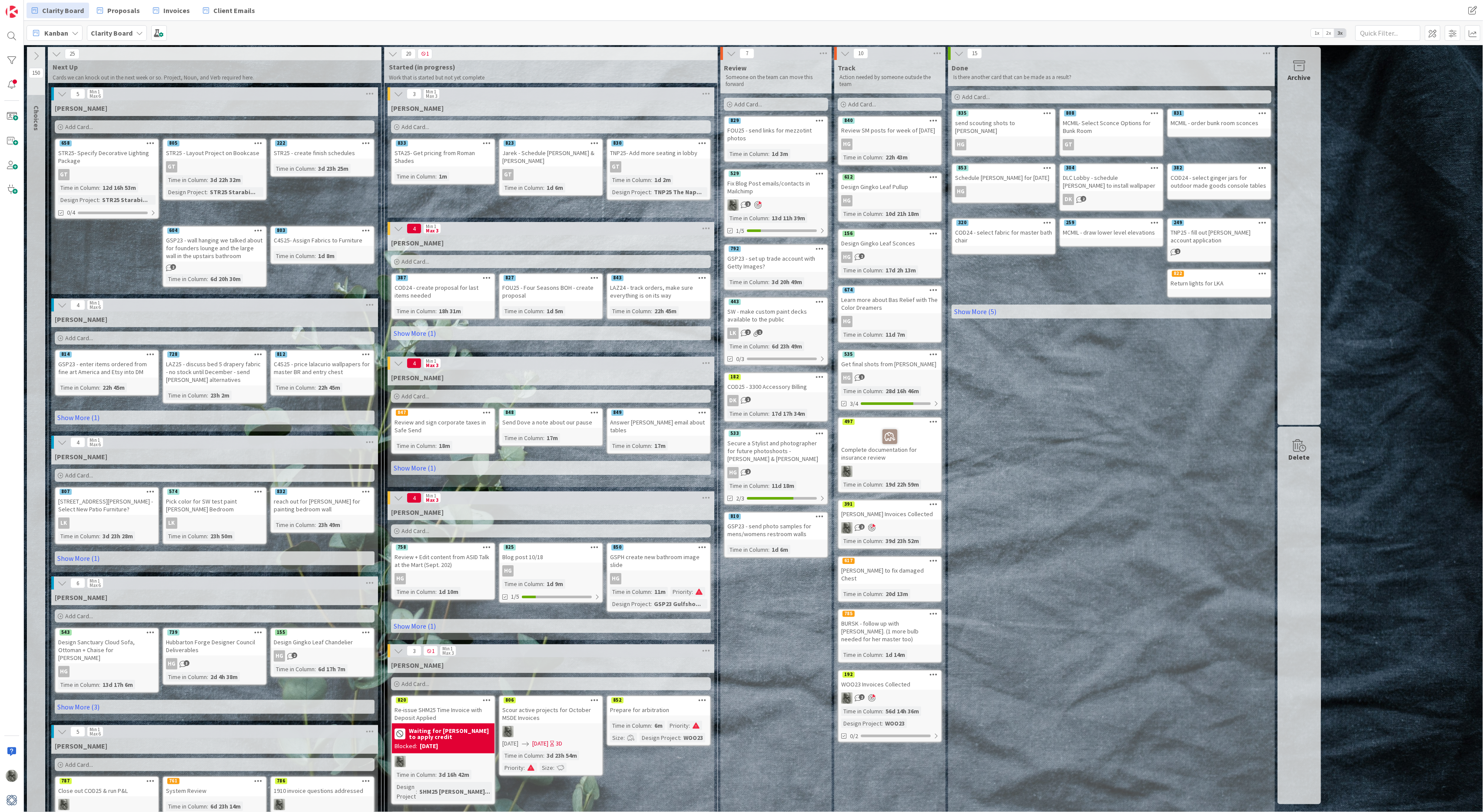
click at [38, 54] on icon at bounding box center [36, 56] width 10 height 10
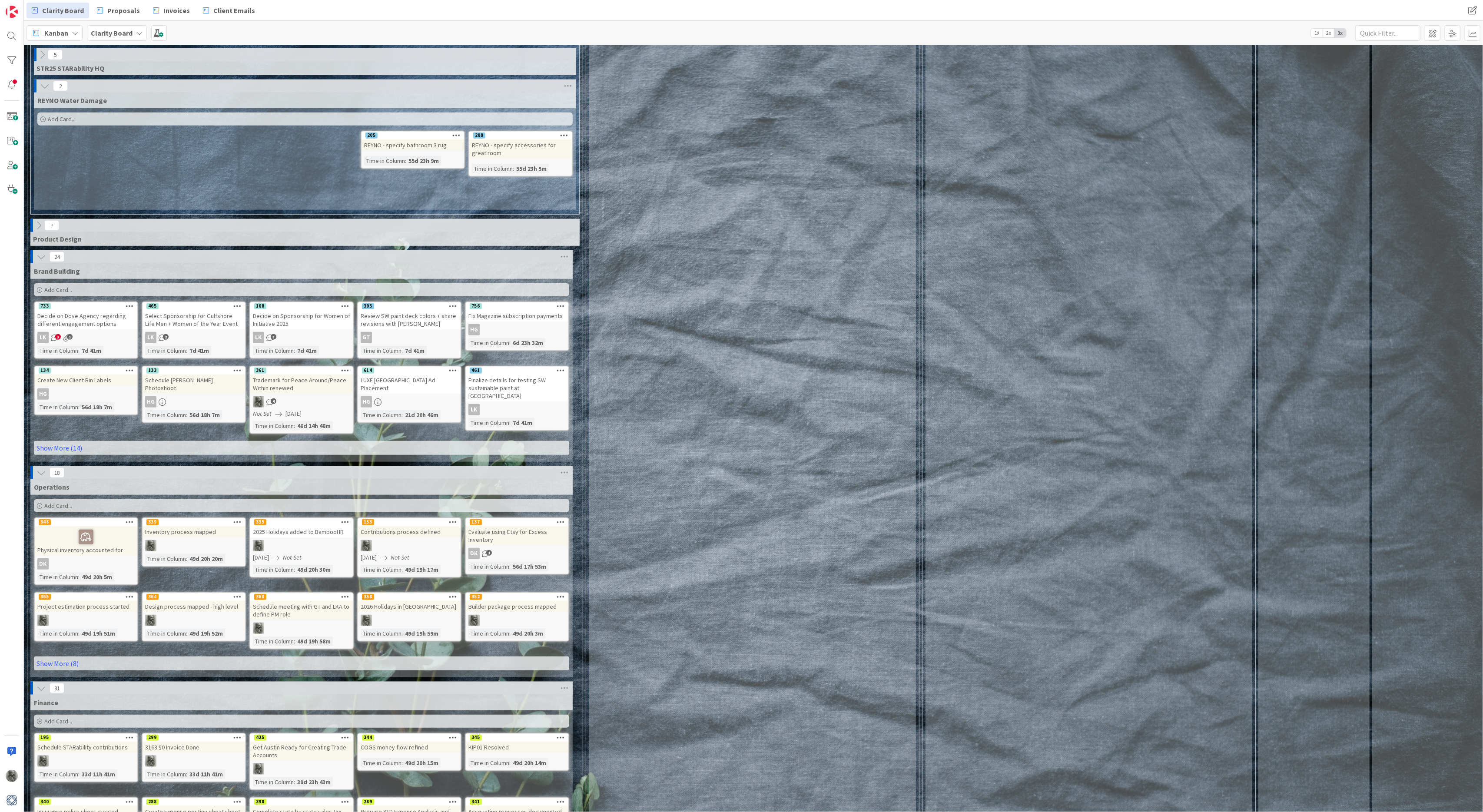
scroll to position [974, 0]
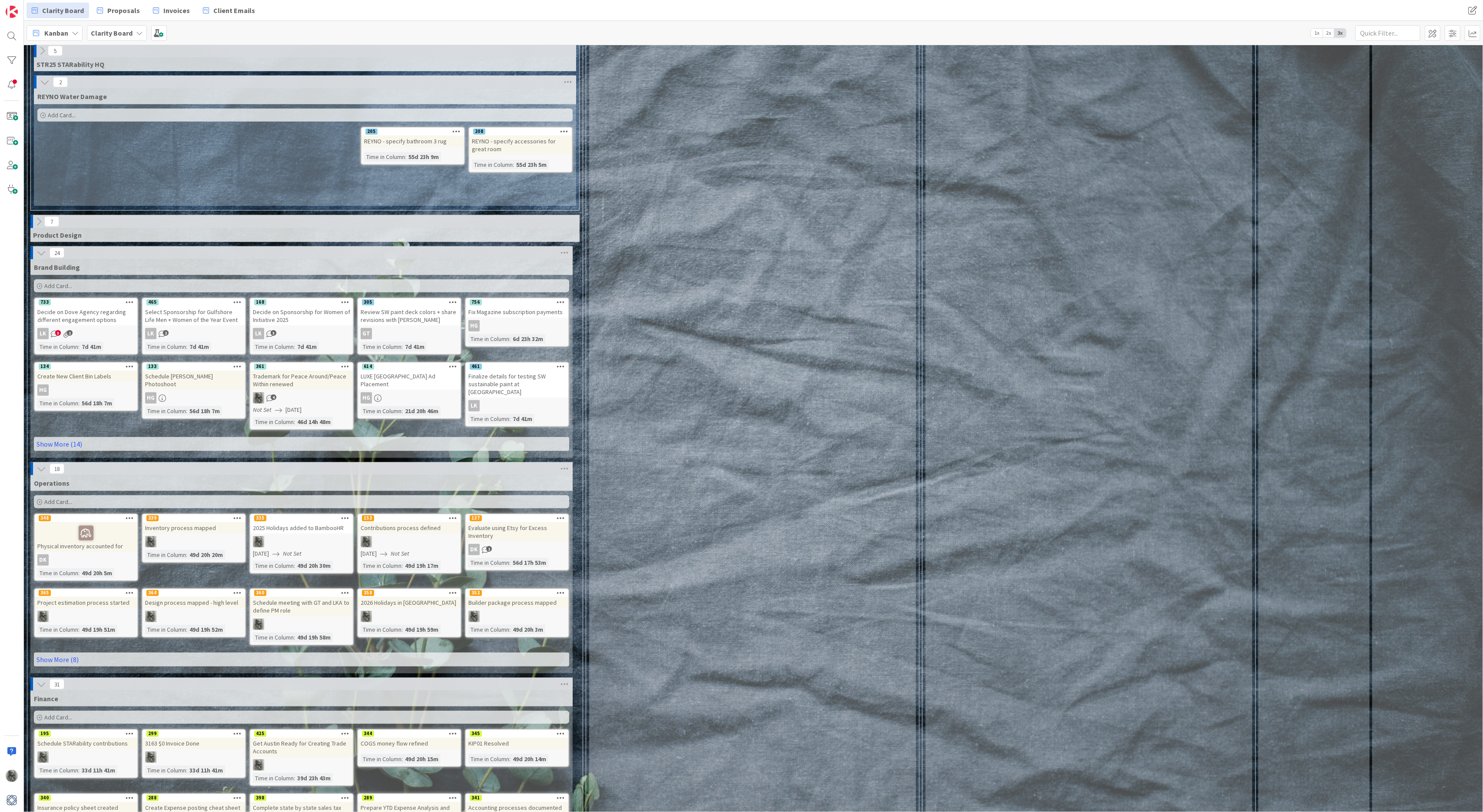
click at [130, 514] on icon at bounding box center [130, 517] width 8 height 6
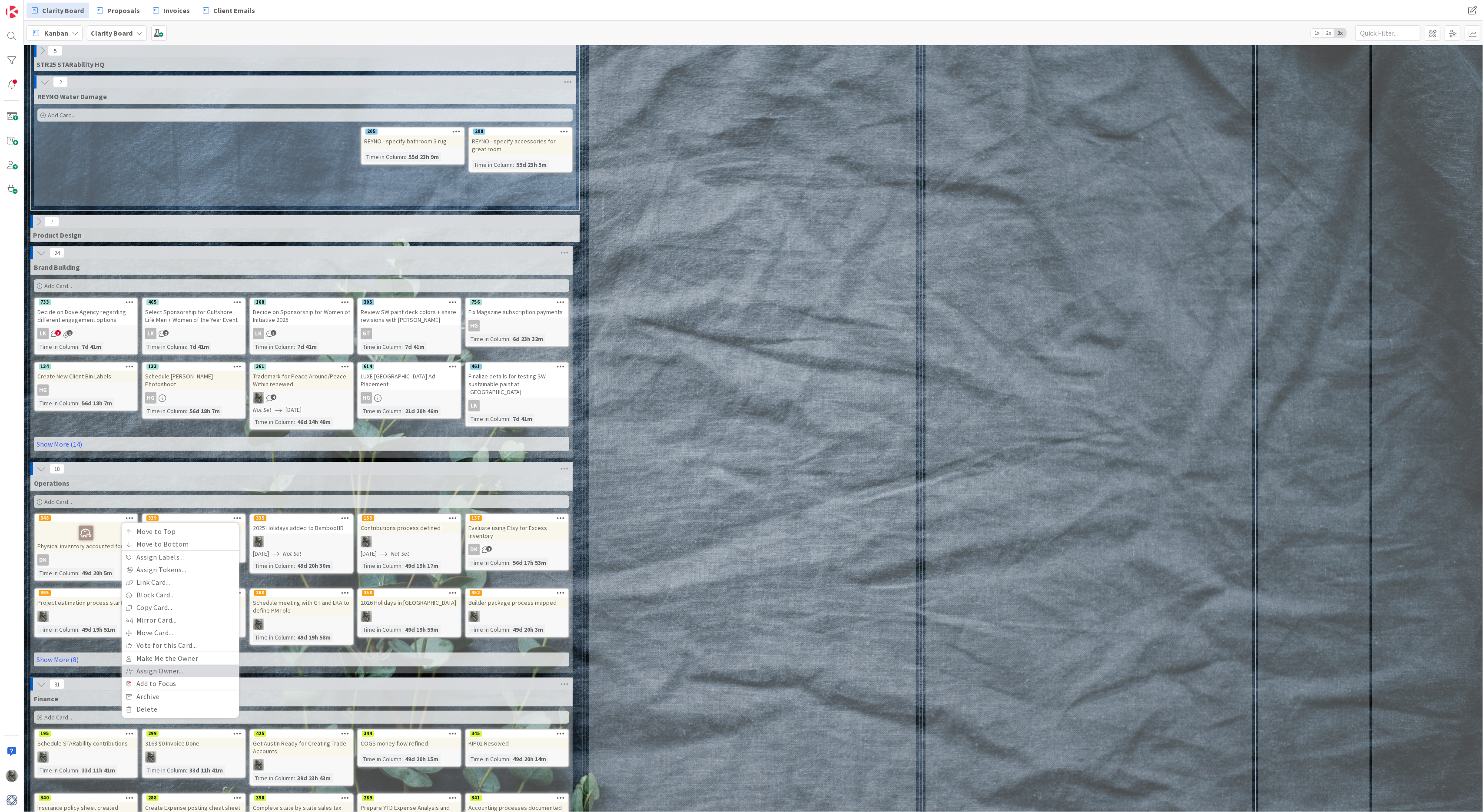
click at [157, 603] on link "Assign Owner..." at bounding box center [180, 671] width 117 height 13
click at [132, 603] on span at bounding box center [130, 646] width 7 height 13
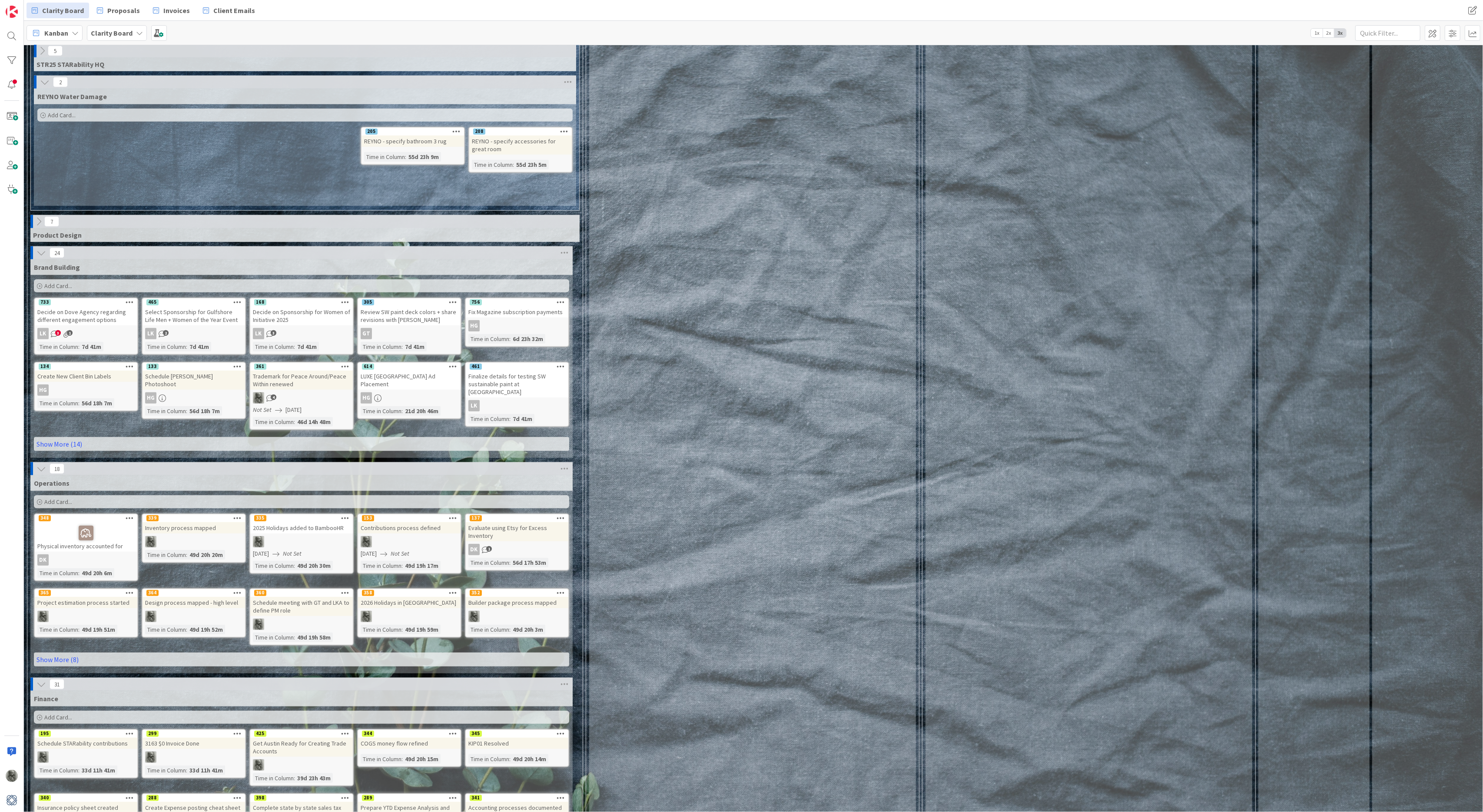
click at [128, 514] on icon at bounding box center [130, 517] width 8 height 6
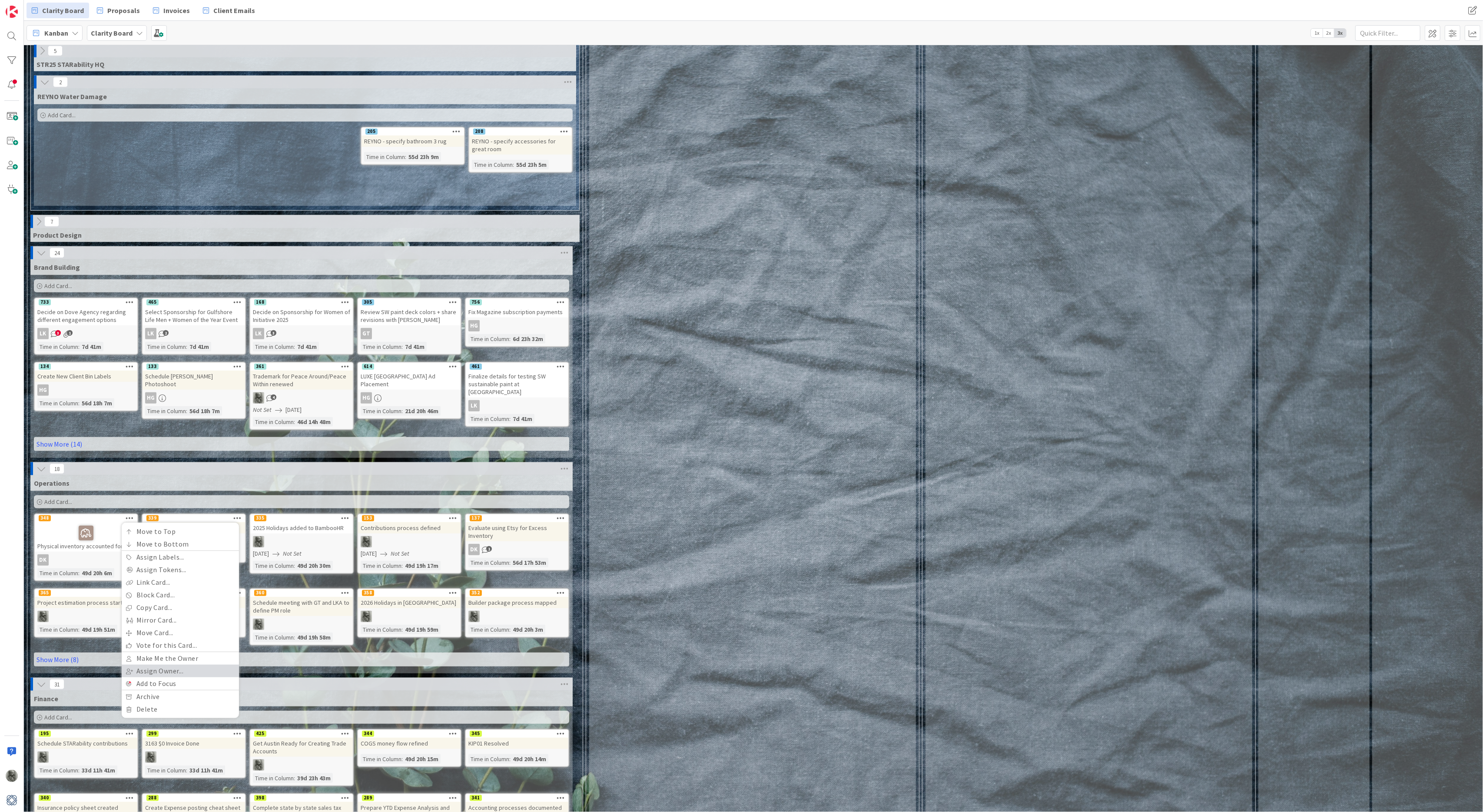
click at [153, 603] on link "Assign Owner..." at bounding box center [180, 671] width 117 height 13
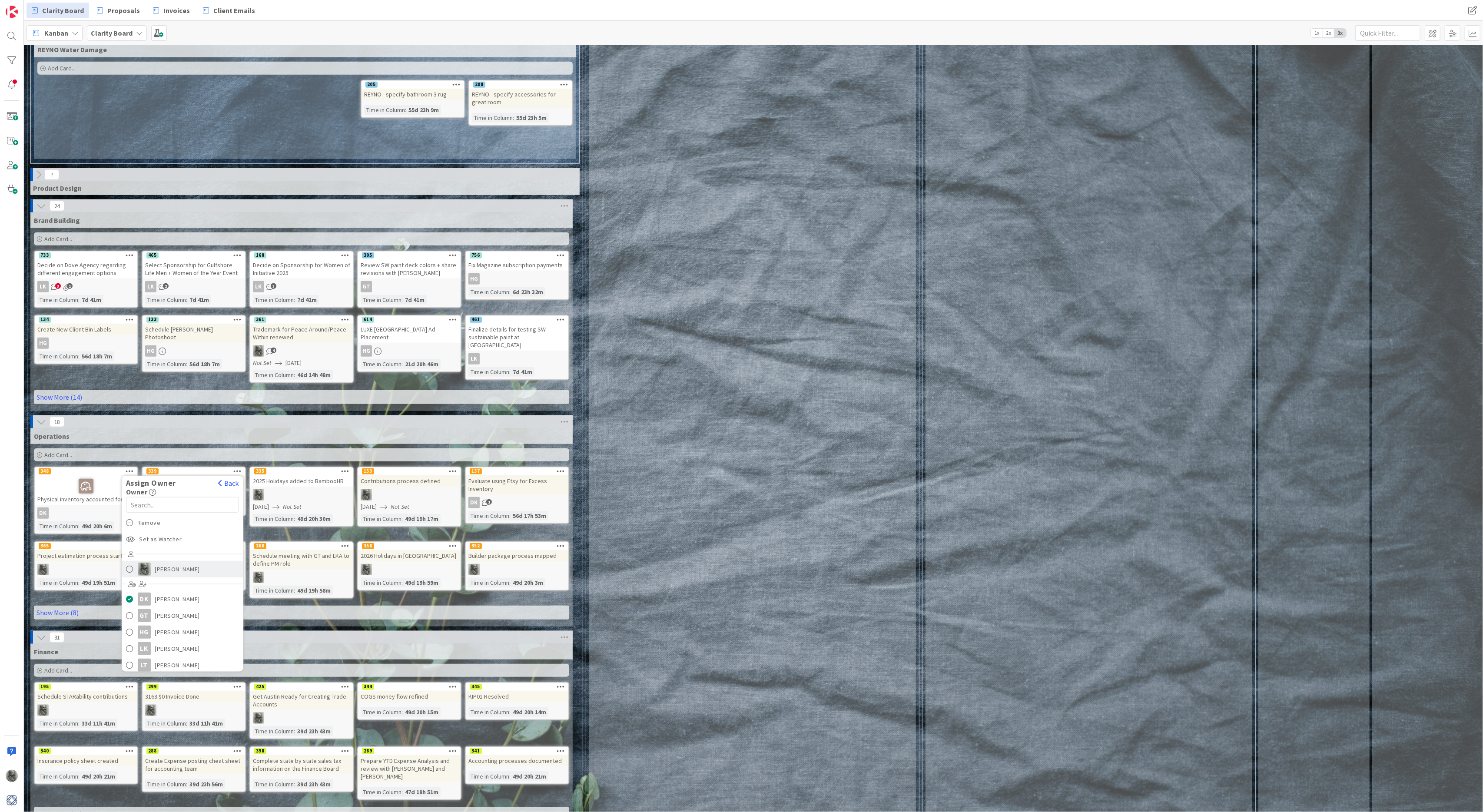
scroll to position [1020, 0]
click at [148, 516] on span "Remove" at bounding box center [149, 523] width 23 height 13
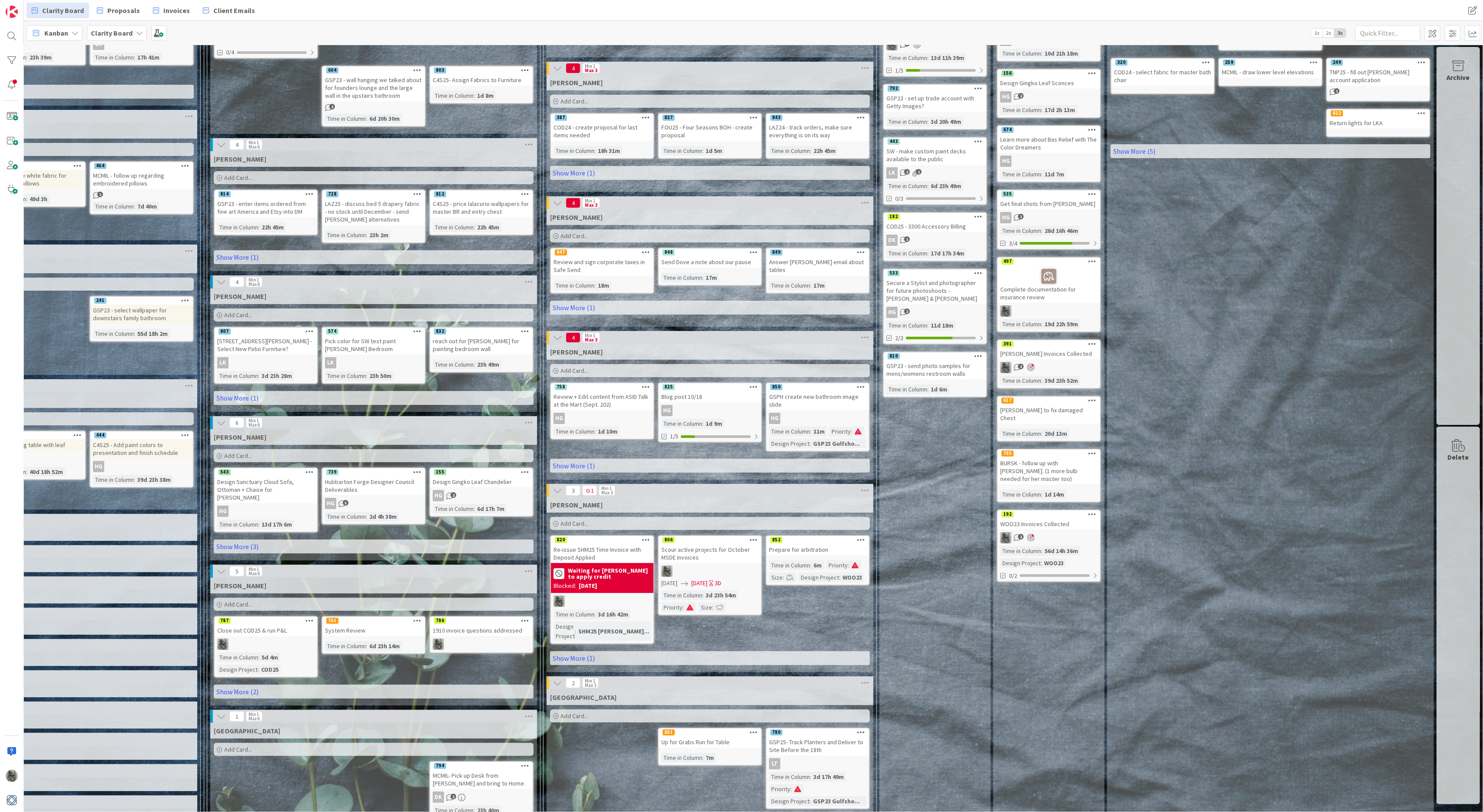
scroll to position [157, 380]
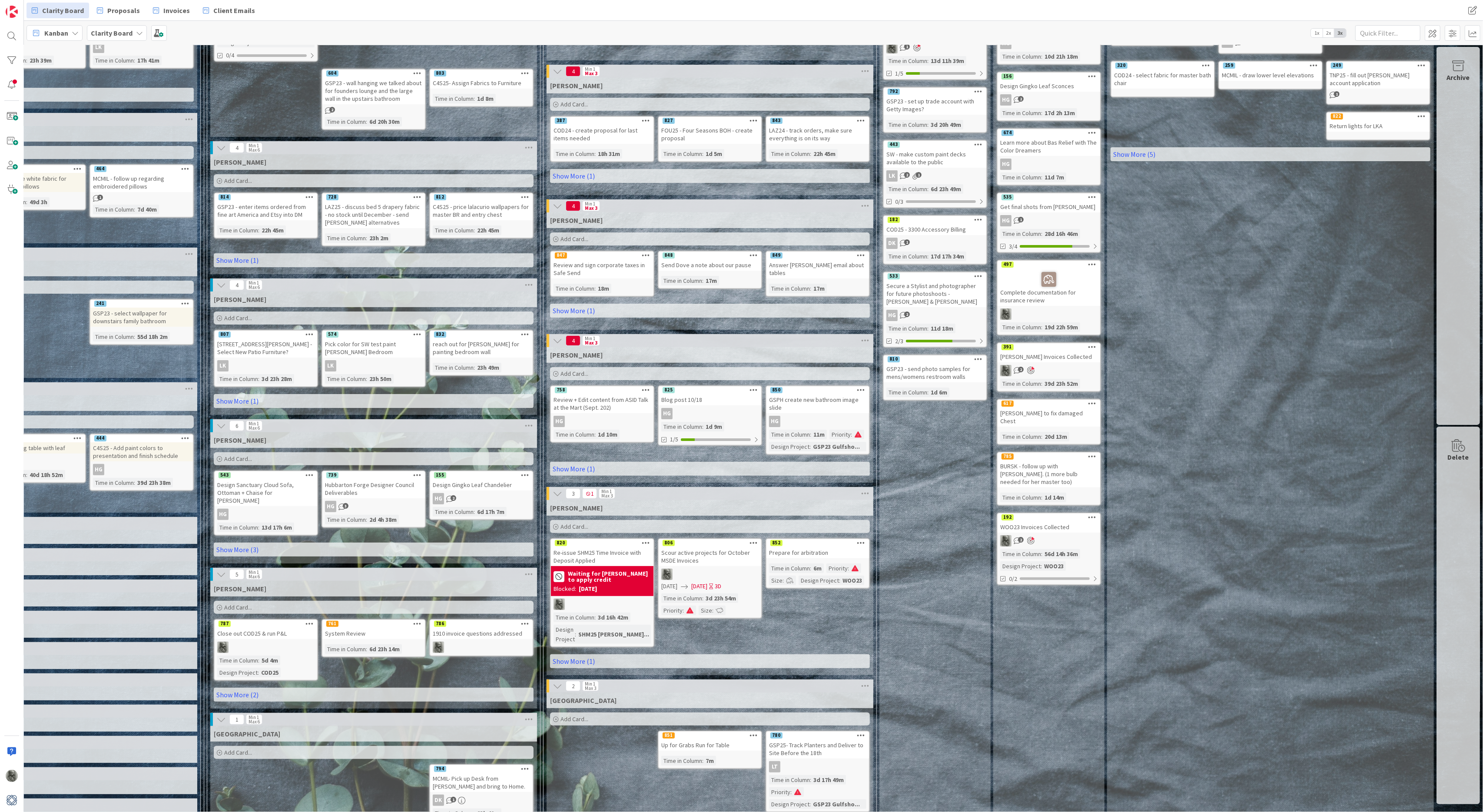
click at [605, 543] on div "820" at bounding box center [602, 543] width 102 height 8
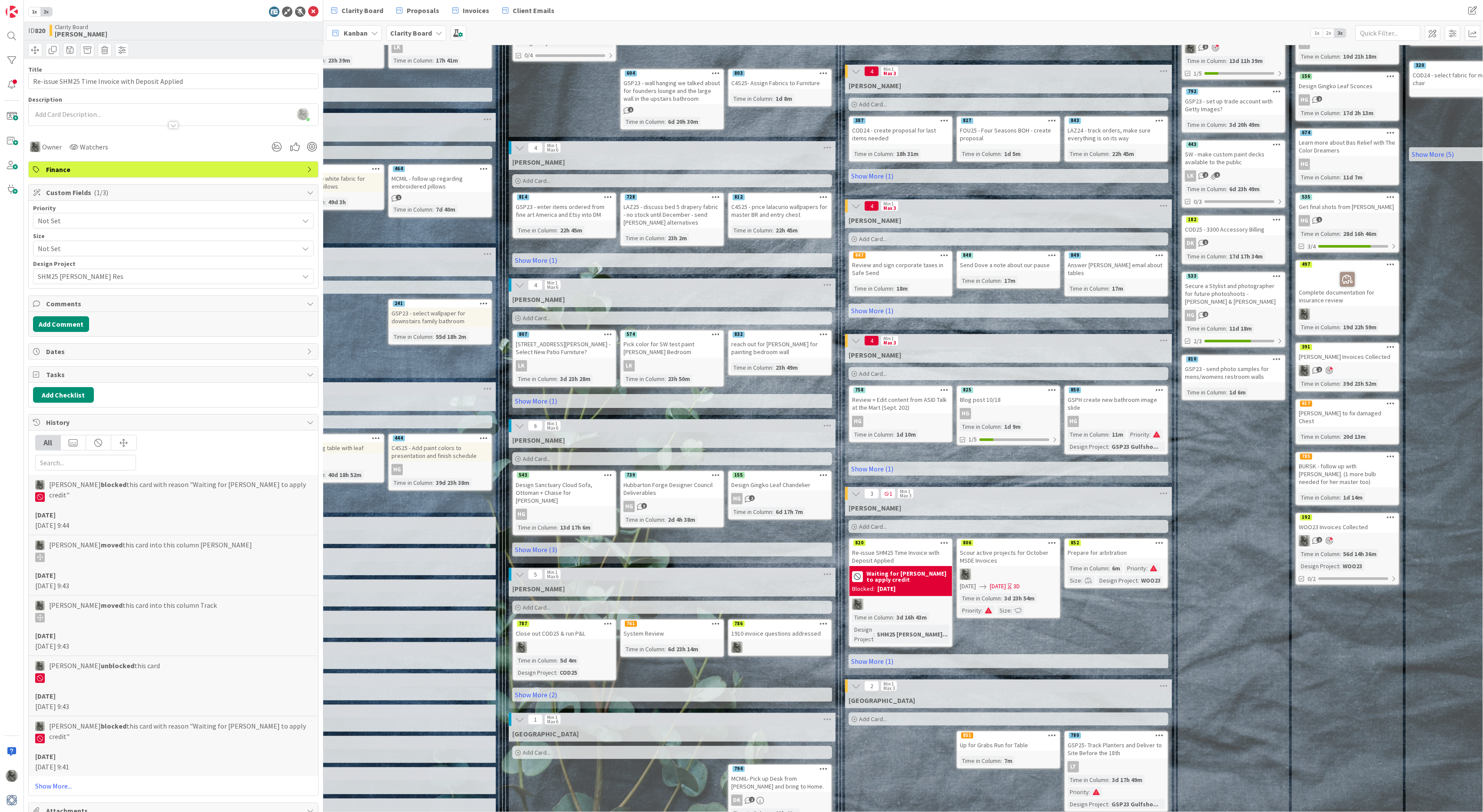
click at [98, 222] on span "Not Set" at bounding box center [166, 220] width 256 height 12
click at [89, 270] on span "High" at bounding box center [185, 273] width 246 height 13
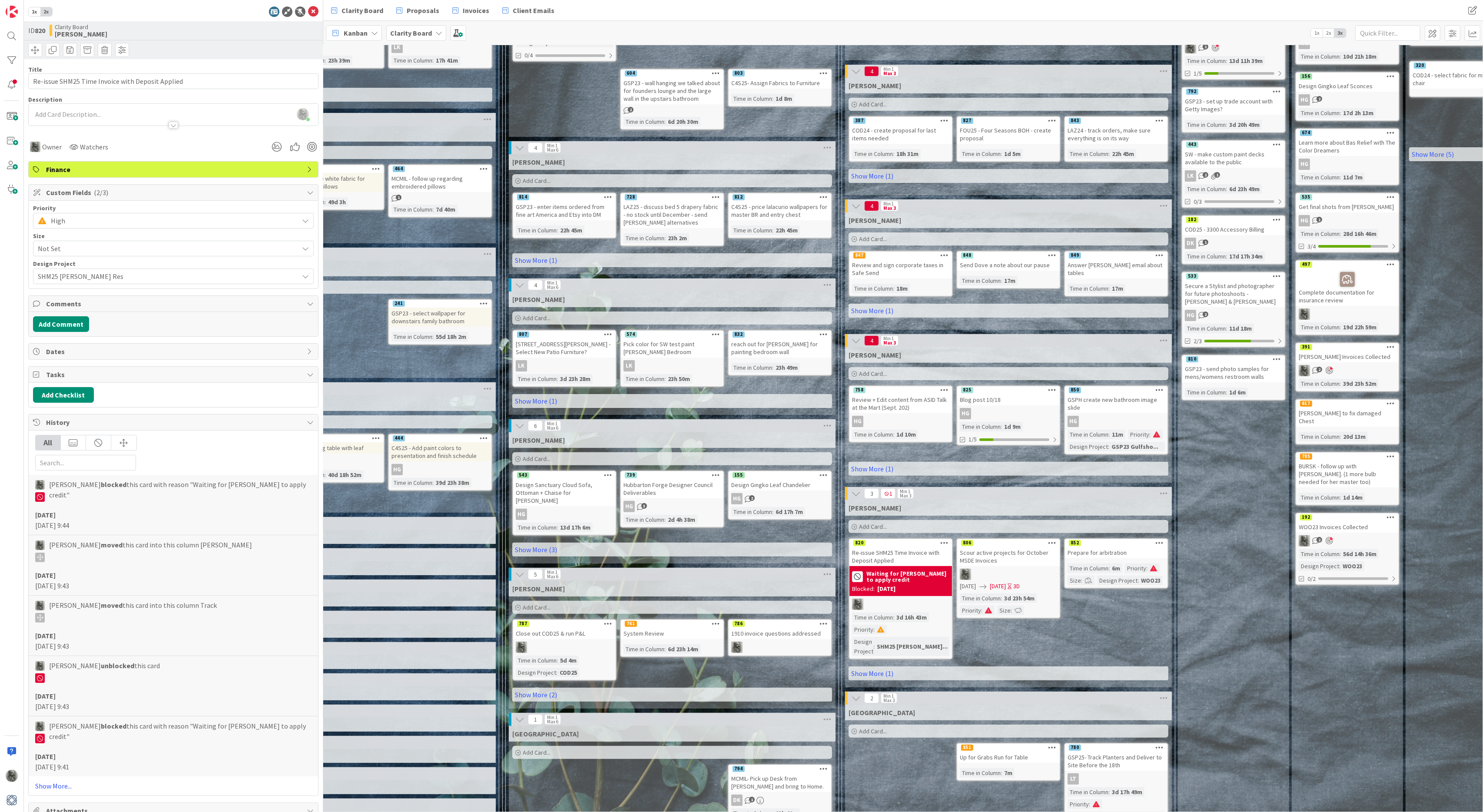
click at [109, 246] on span "Not Set" at bounding box center [166, 248] width 256 height 12
click at [83, 282] on span "Small" at bounding box center [185, 285] width 247 height 13
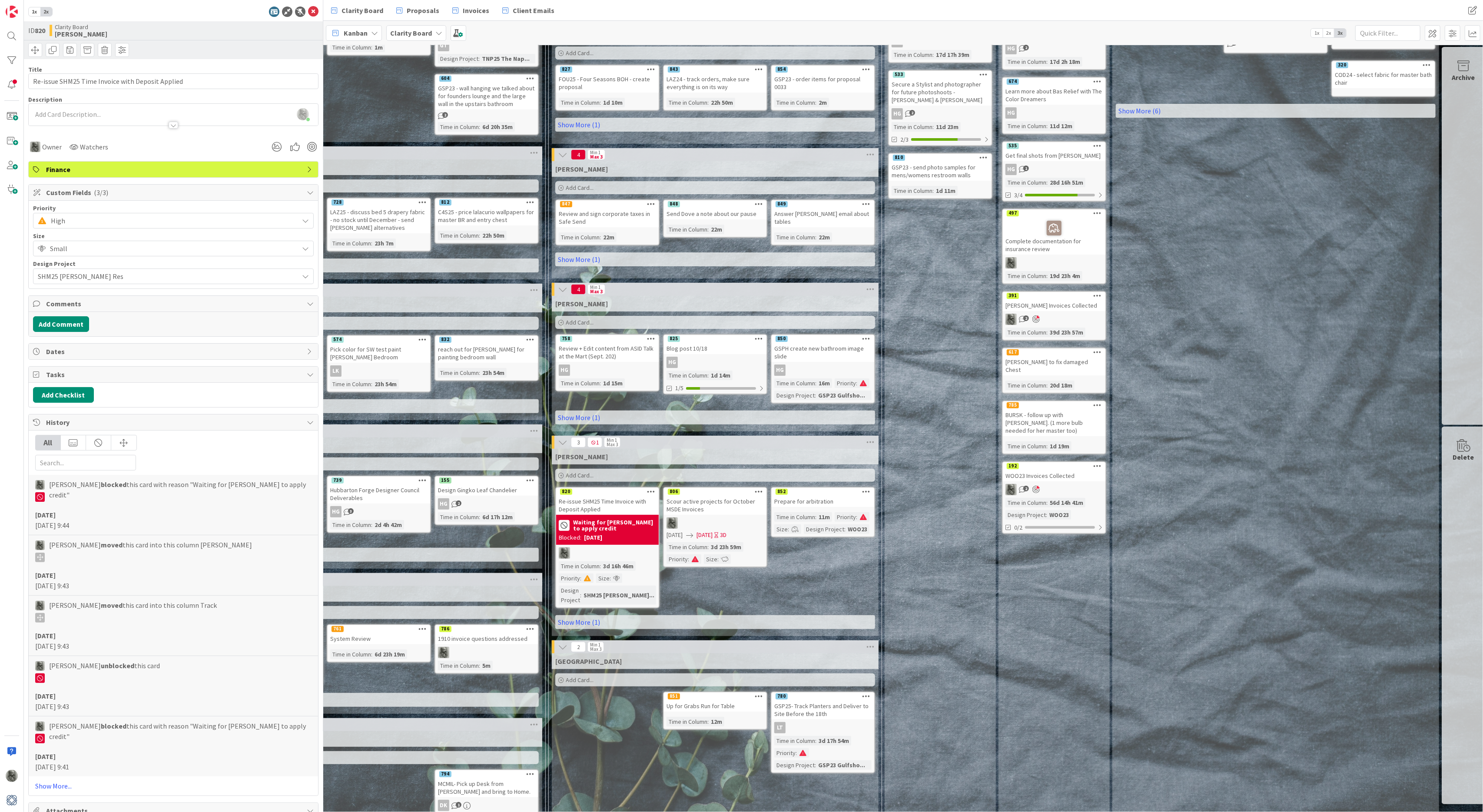
scroll to position [209, 673]
click at [411, 11] on span "Proposals" at bounding box center [423, 10] width 33 height 10
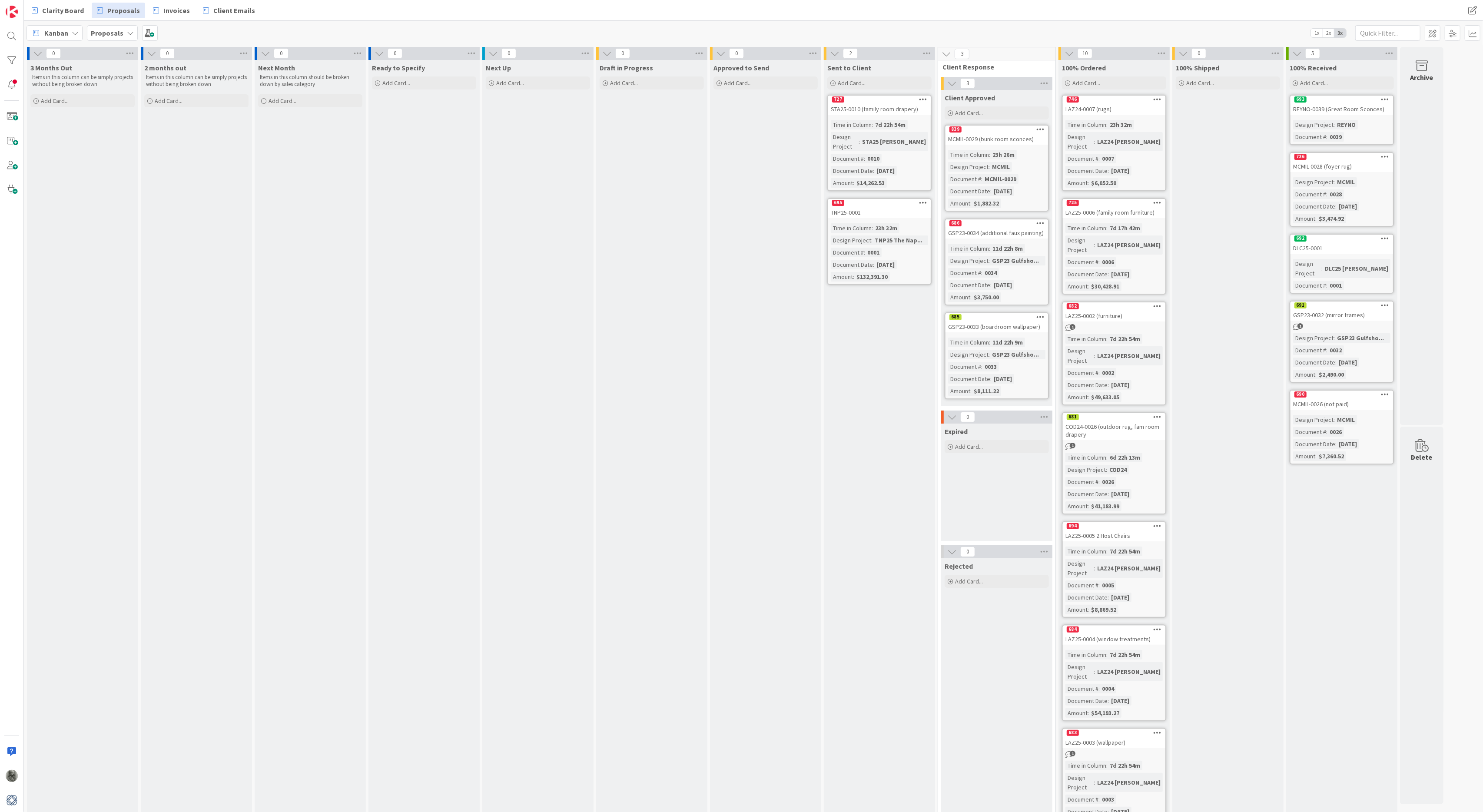
click at [151, 383] on div "2 months out Items in this column can be simply projects without being broken d…" at bounding box center [196, 605] width 111 height 1090
click at [59, 14] on span "Clarity Board" at bounding box center [63, 10] width 41 height 10
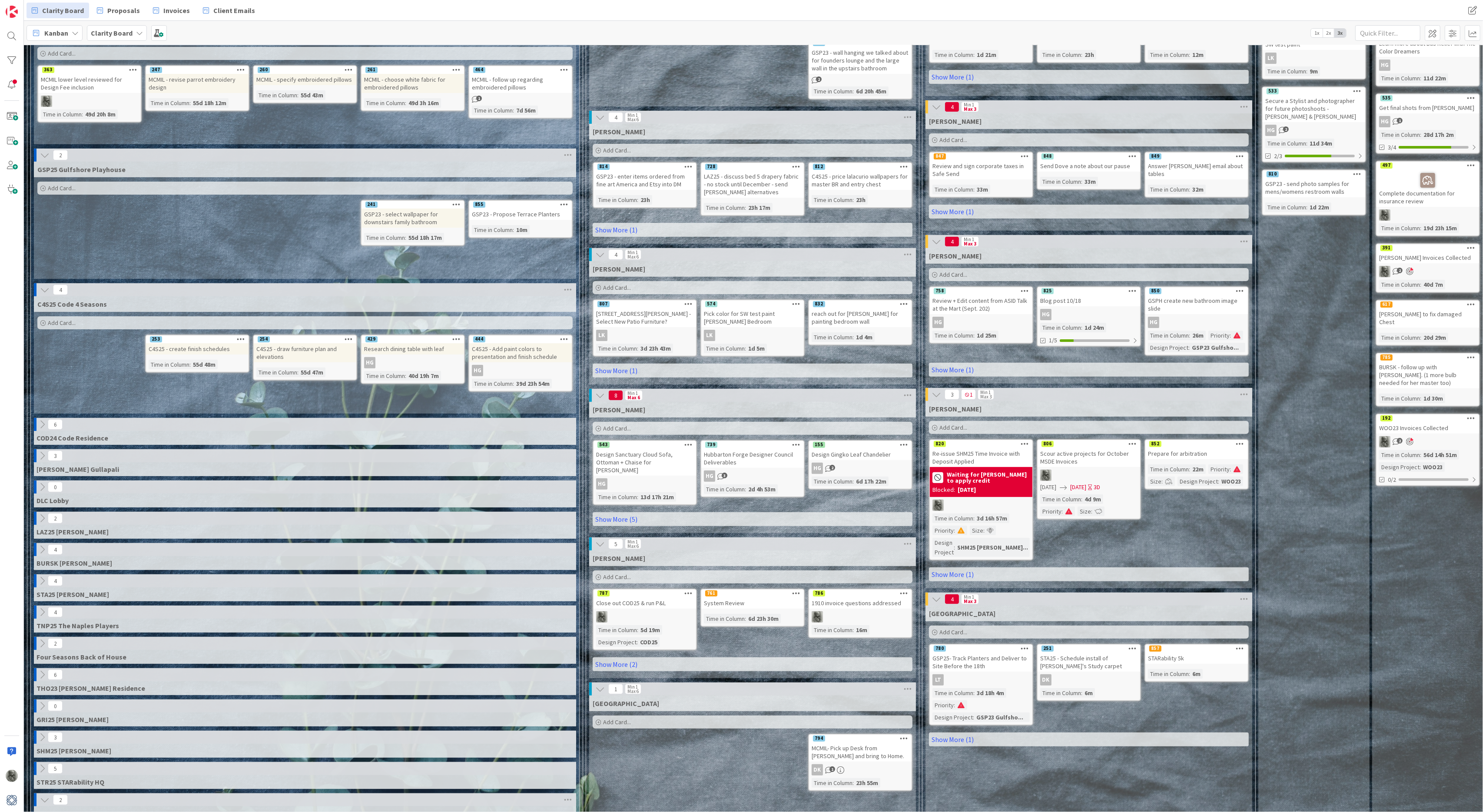
scroll to position [257, 0]
click at [617, 572] on span "Add Card..." at bounding box center [617, 576] width 28 height 8
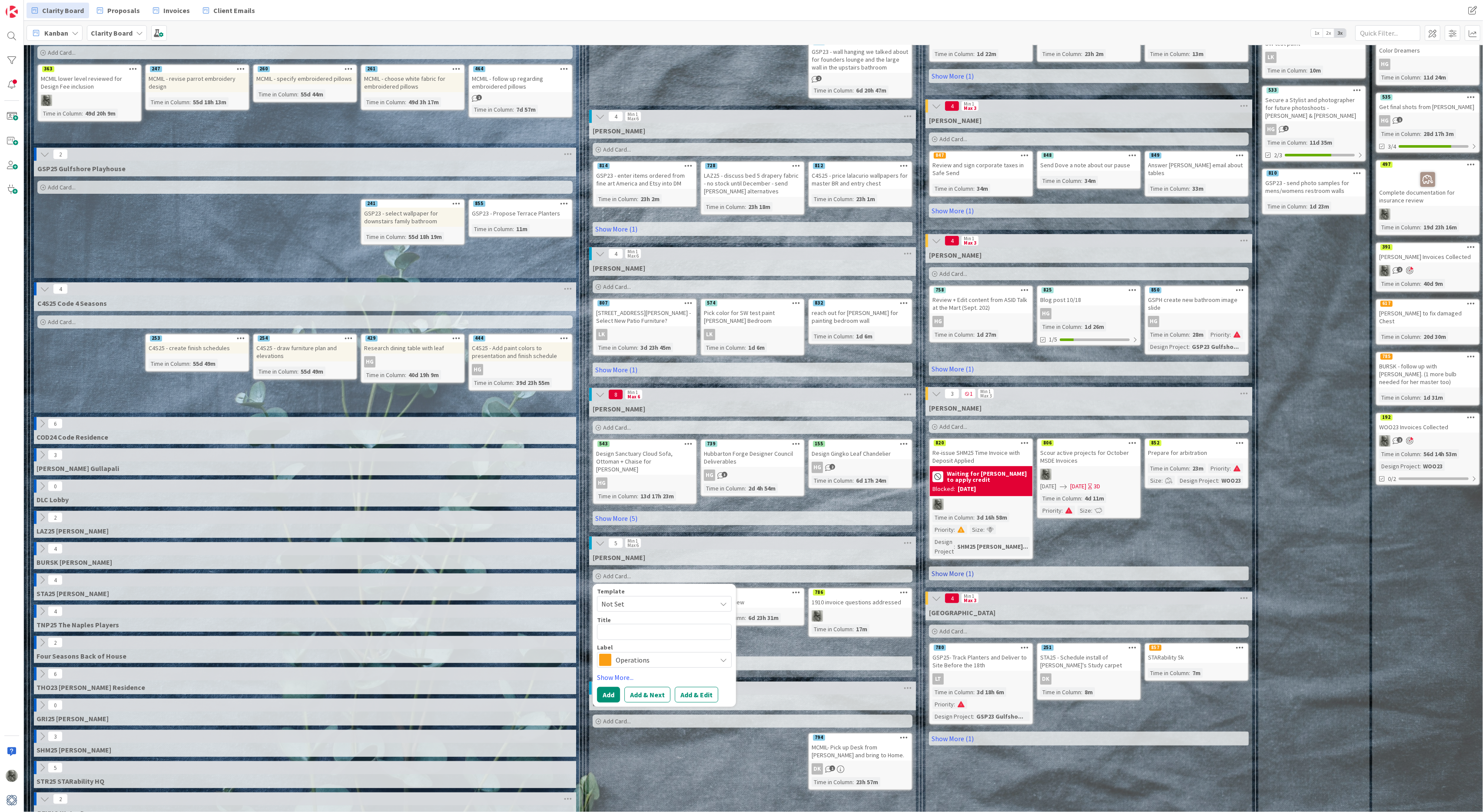
click at [959, 566] on link "Show More (1)" at bounding box center [1089, 573] width 320 height 14
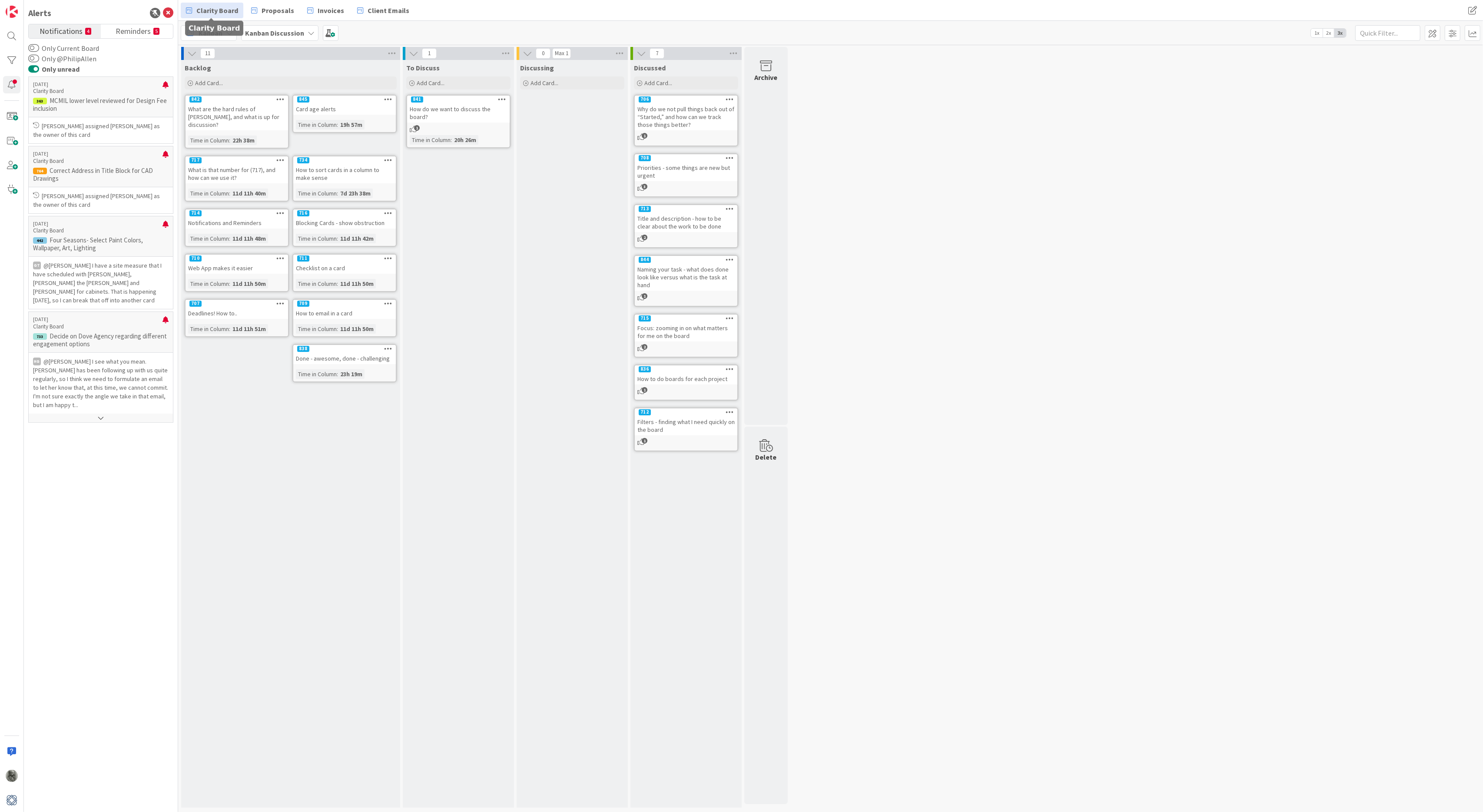
click at [226, 10] on span "Clarity Board" at bounding box center [217, 10] width 41 height 10
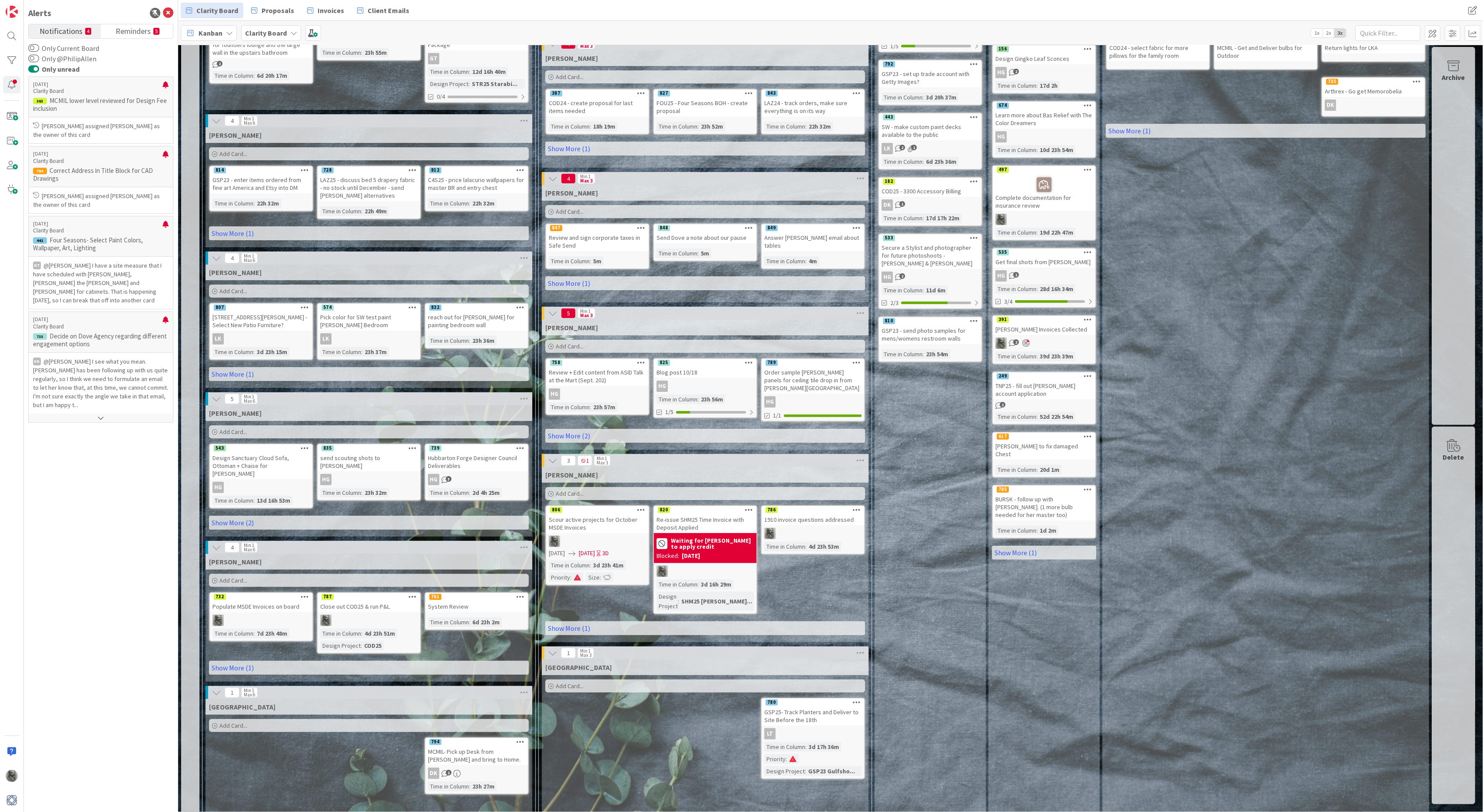
scroll to position [184, 0]
click at [568, 622] on link "Show More (1)" at bounding box center [705, 628] width 320 height 14
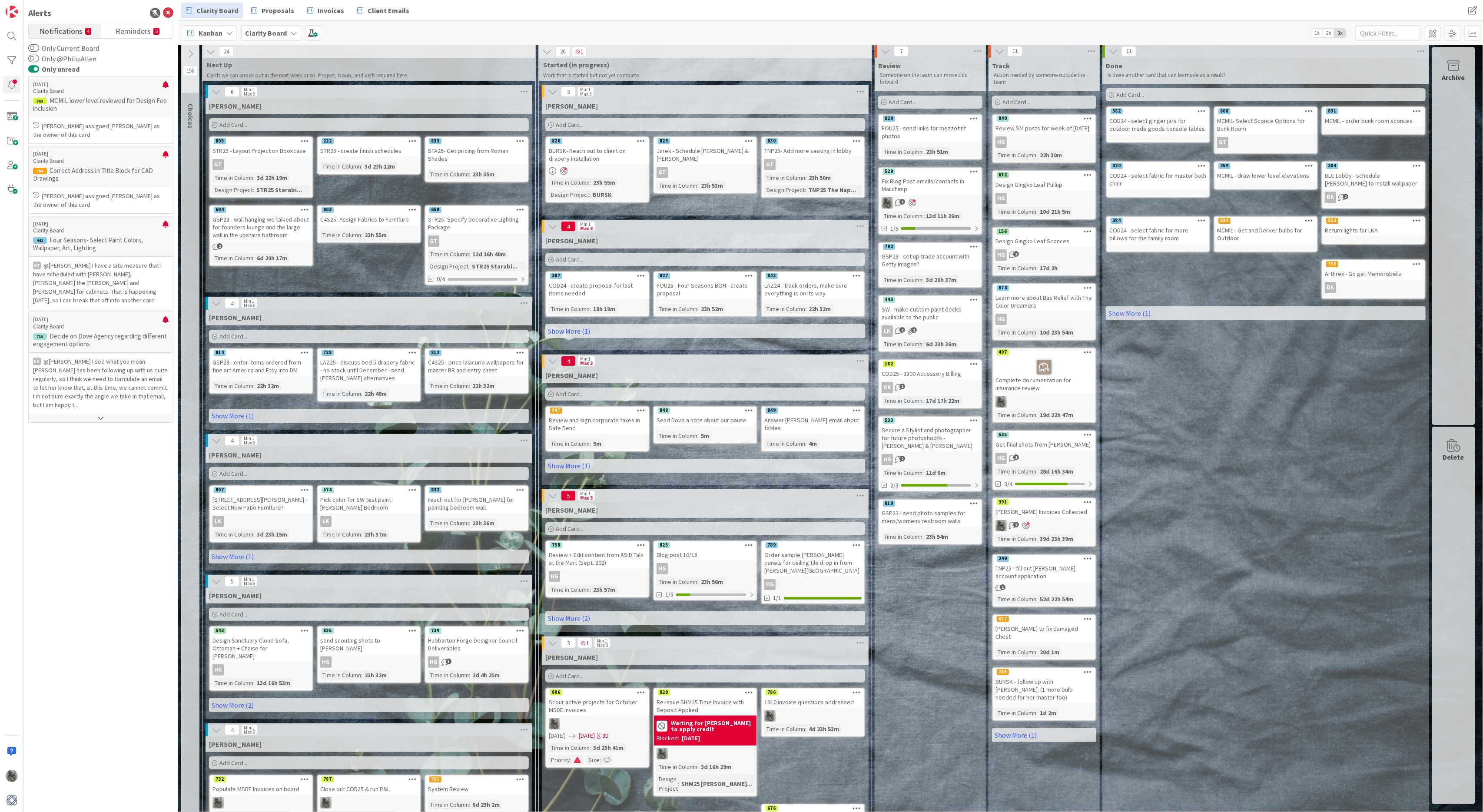
scroll to position [0, 0]
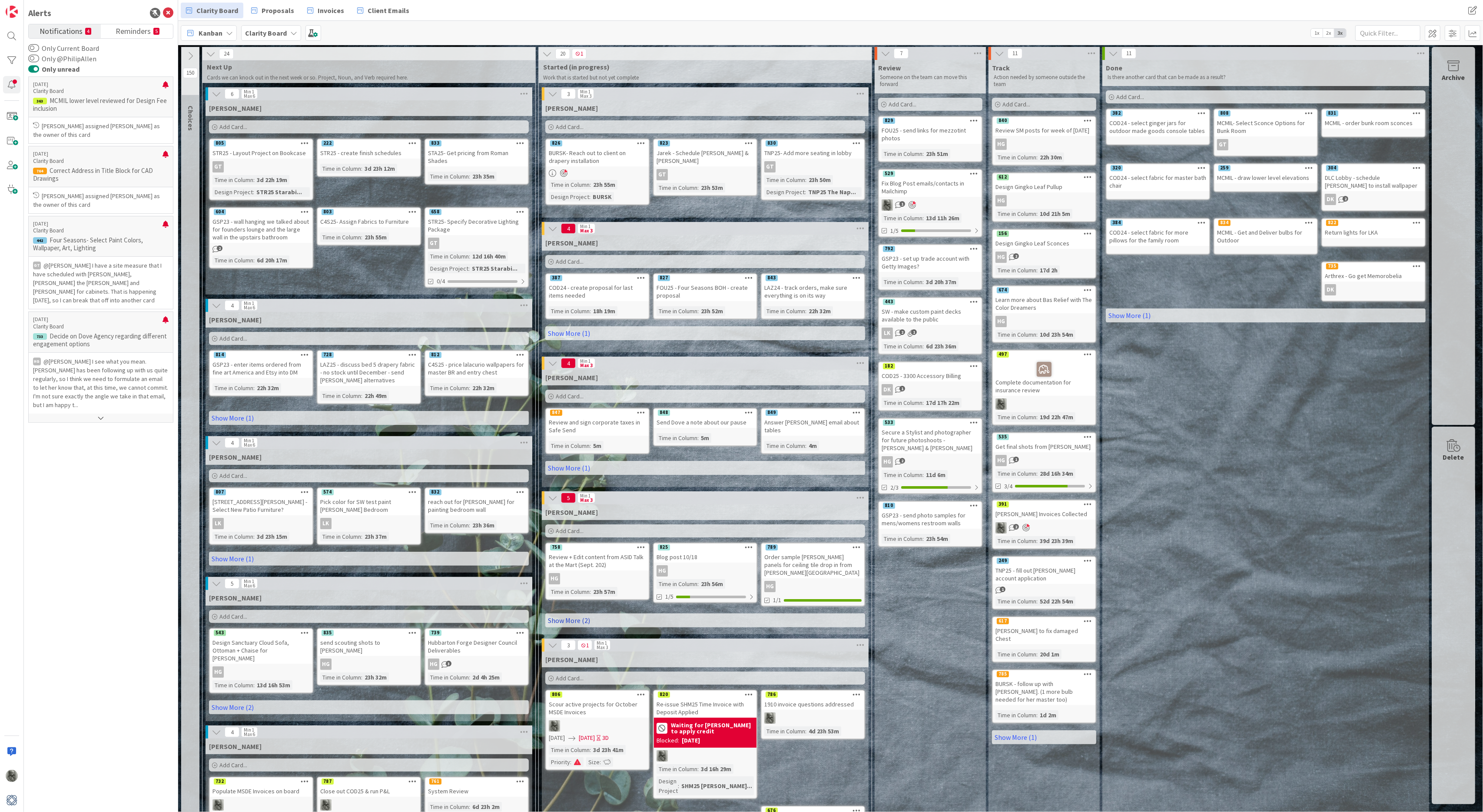
click at [571, 613] on link "Show More (2)" at bounding box center [705, 620] width 320 height 14
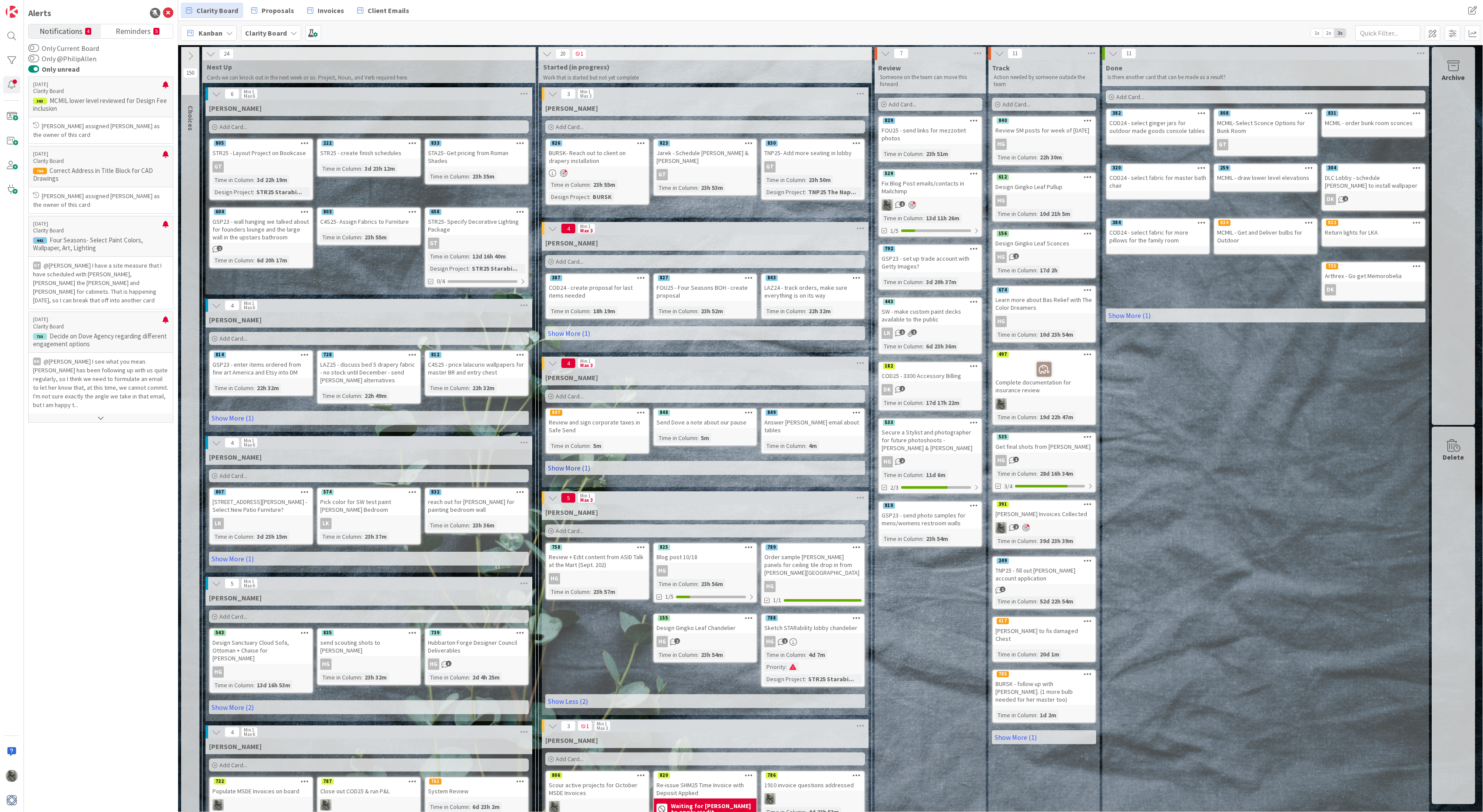
click at [568, 464] on link "Show More (1)" at bounding box center [705, 468] width 320 height 14
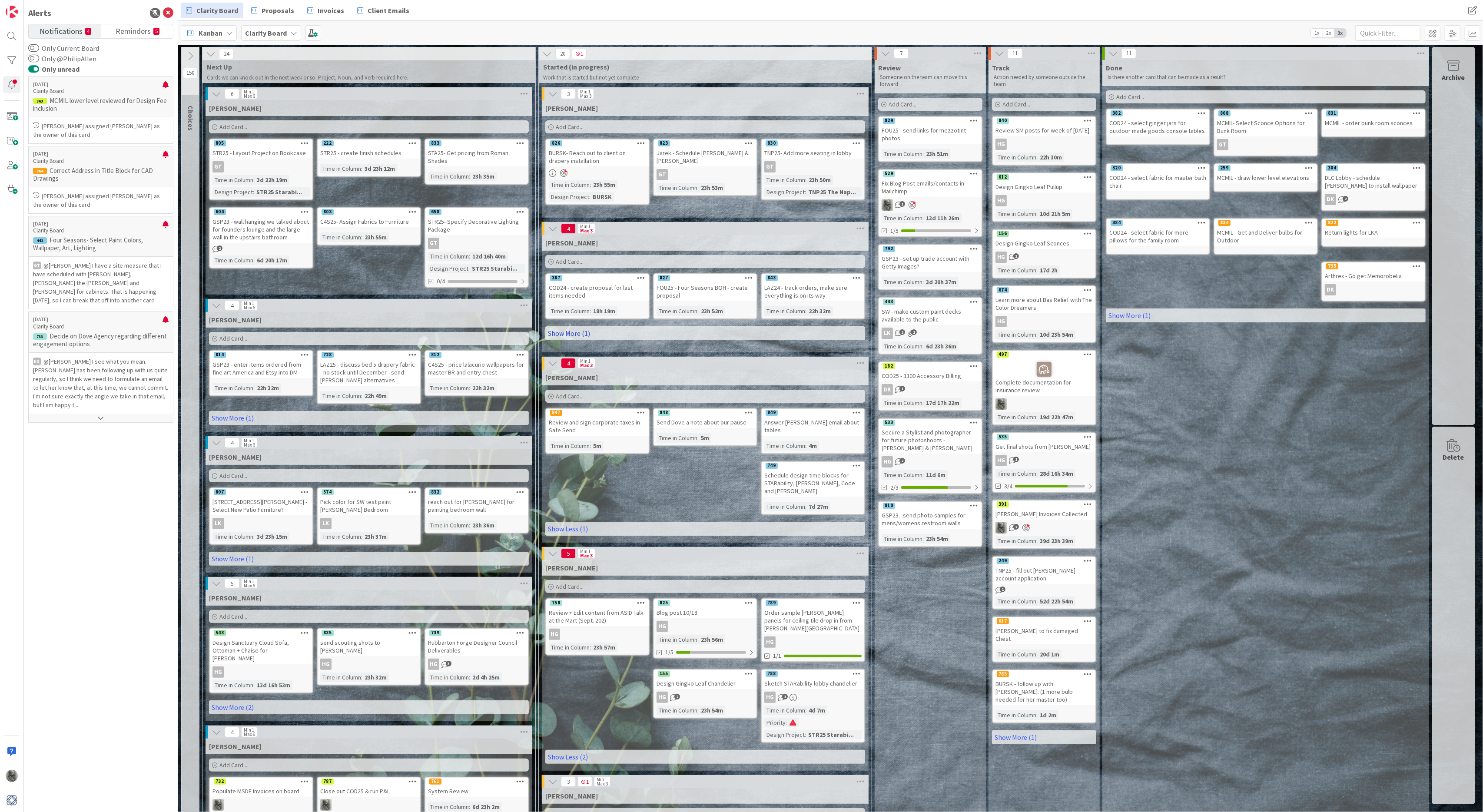
click at [564, 330] on link "Show More (1)" at bounding box center [705, 333] width 320 height 14
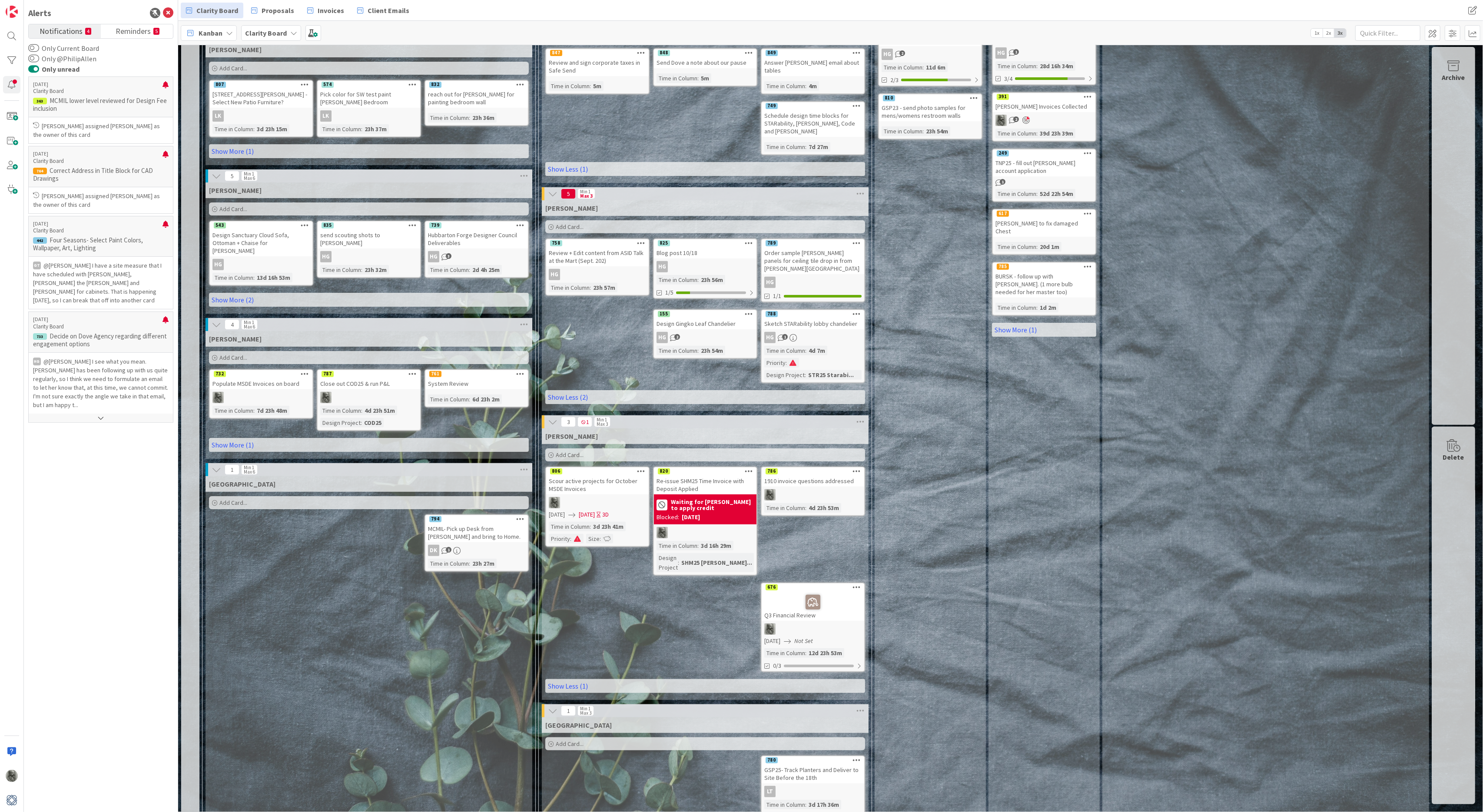
scroll to position [410, 0]
